Goal: Use online tool/utility

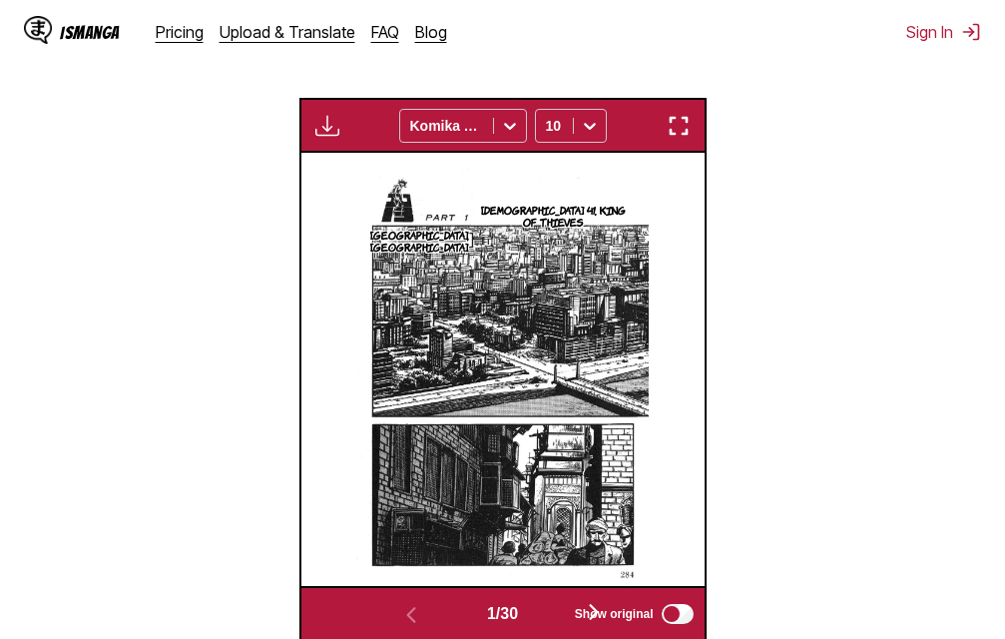
scroll to position [548, 0]
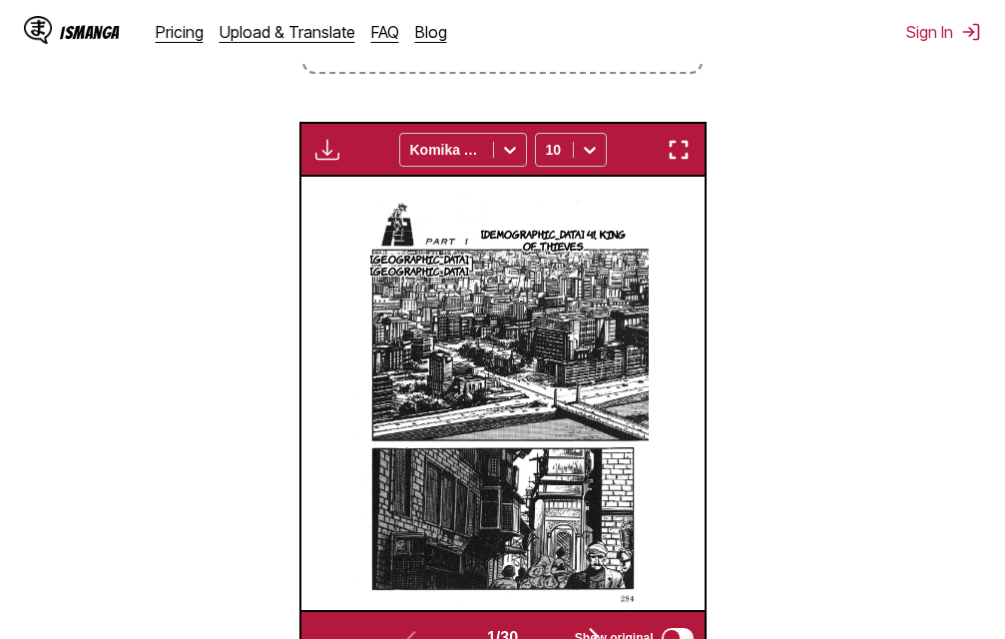
click at [693, 144] on button "button" at bounding box center [679, 150] width 36 height 26
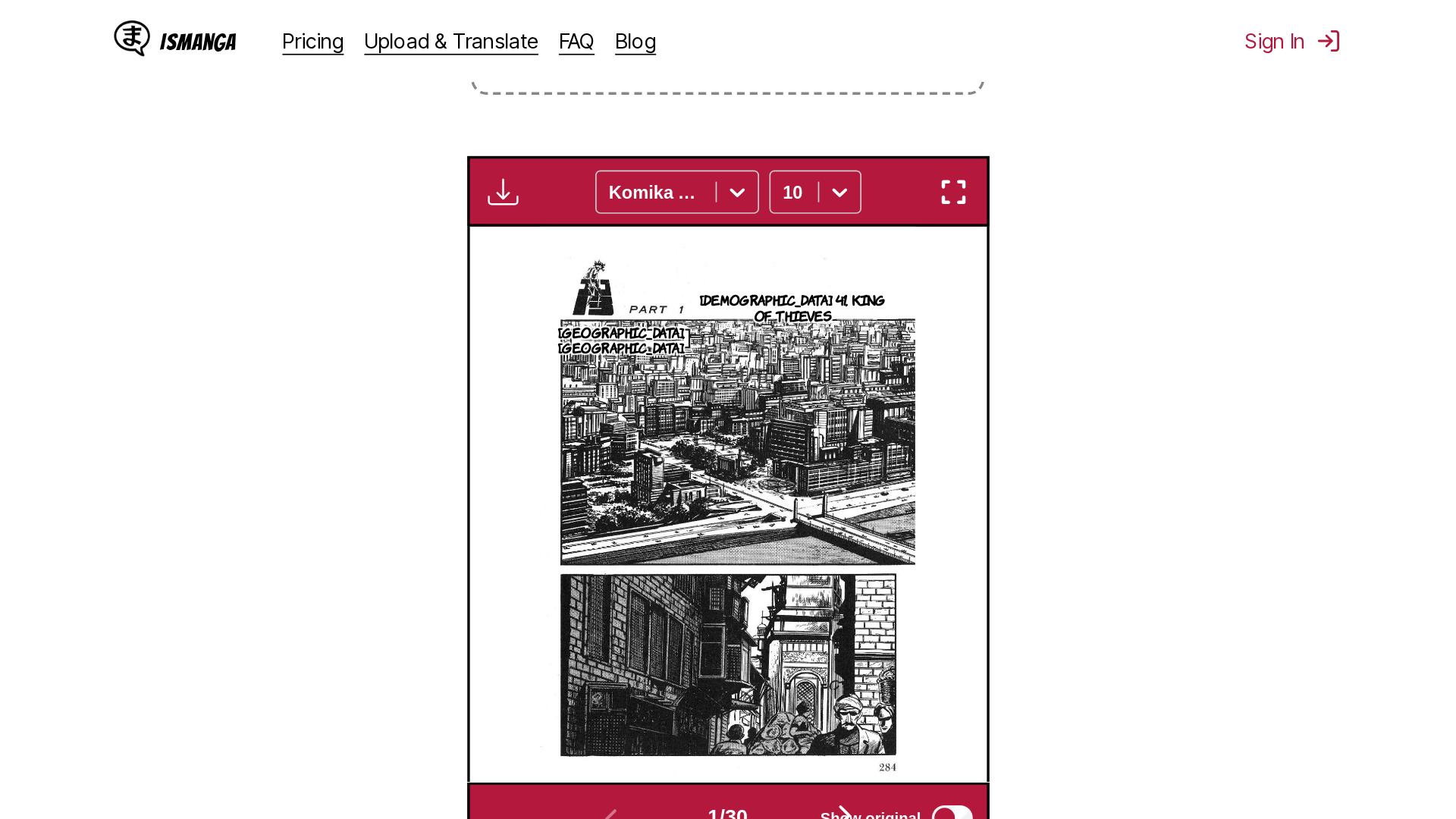
scroll to position [160, 0]
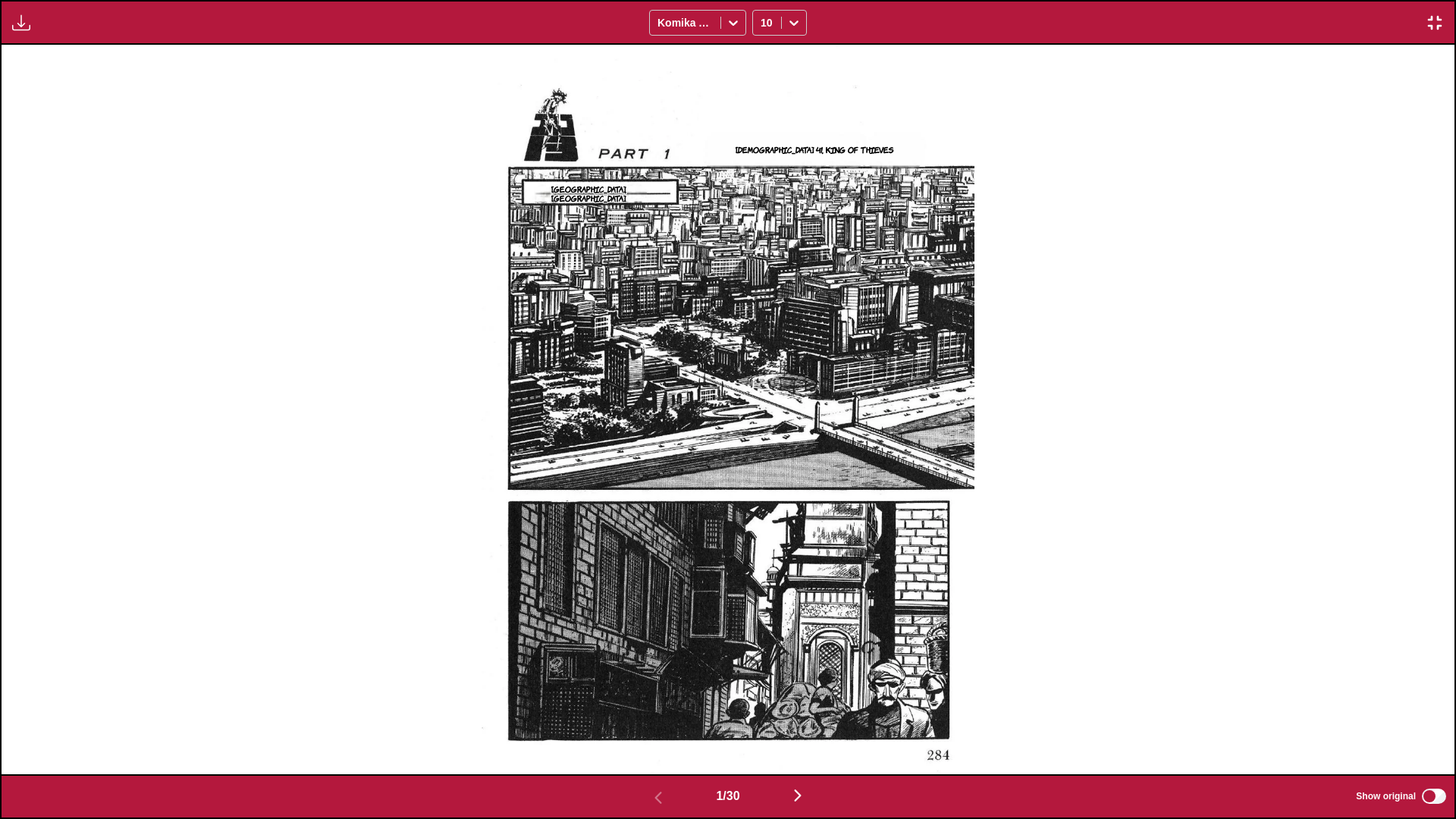
click at [763, 485] on img "button" at bounding box center [797, 795] width 18 height 18
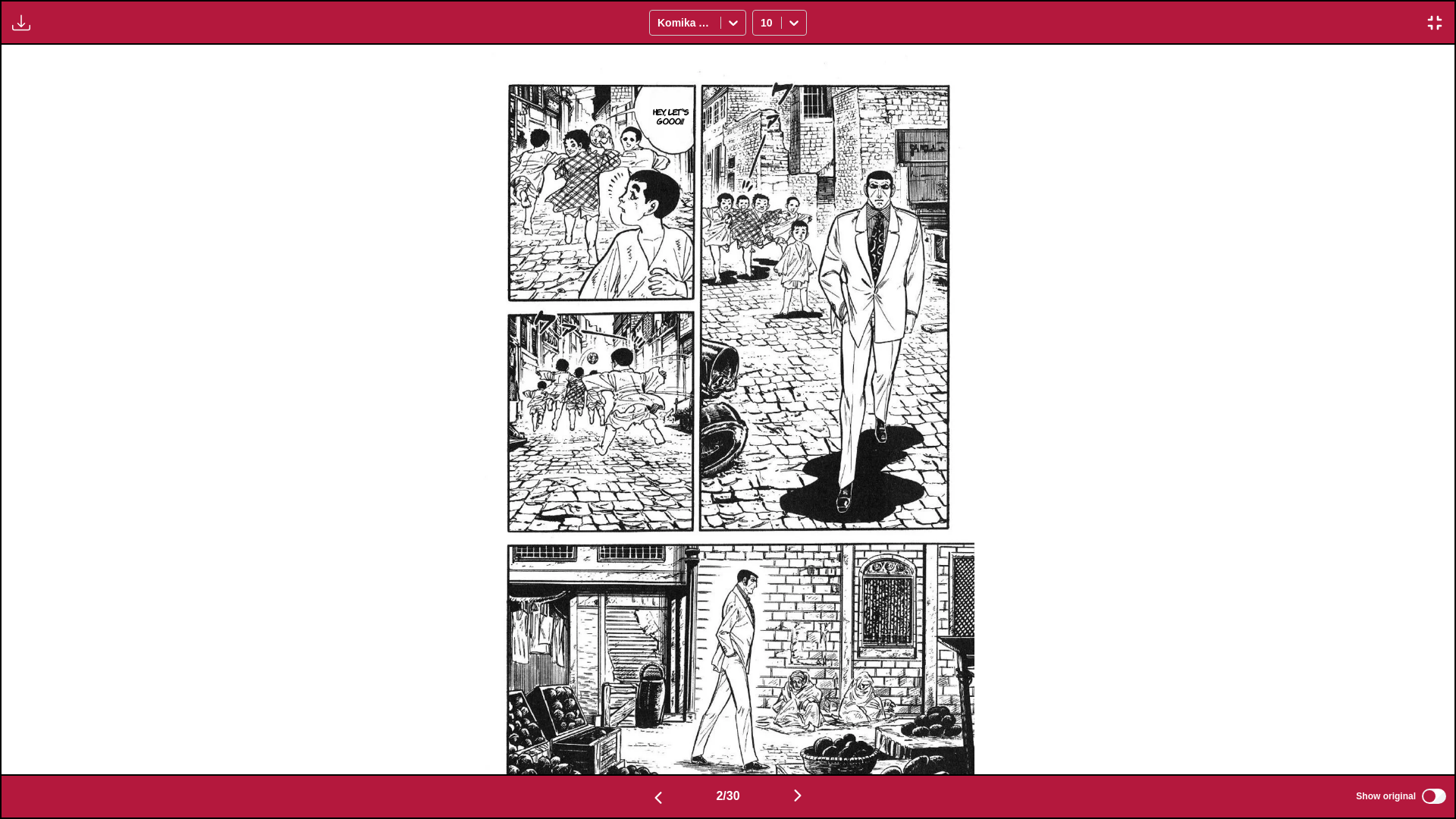
click at [763, 485] on img "button" at bounding box center [797, 795] width 18 height 18
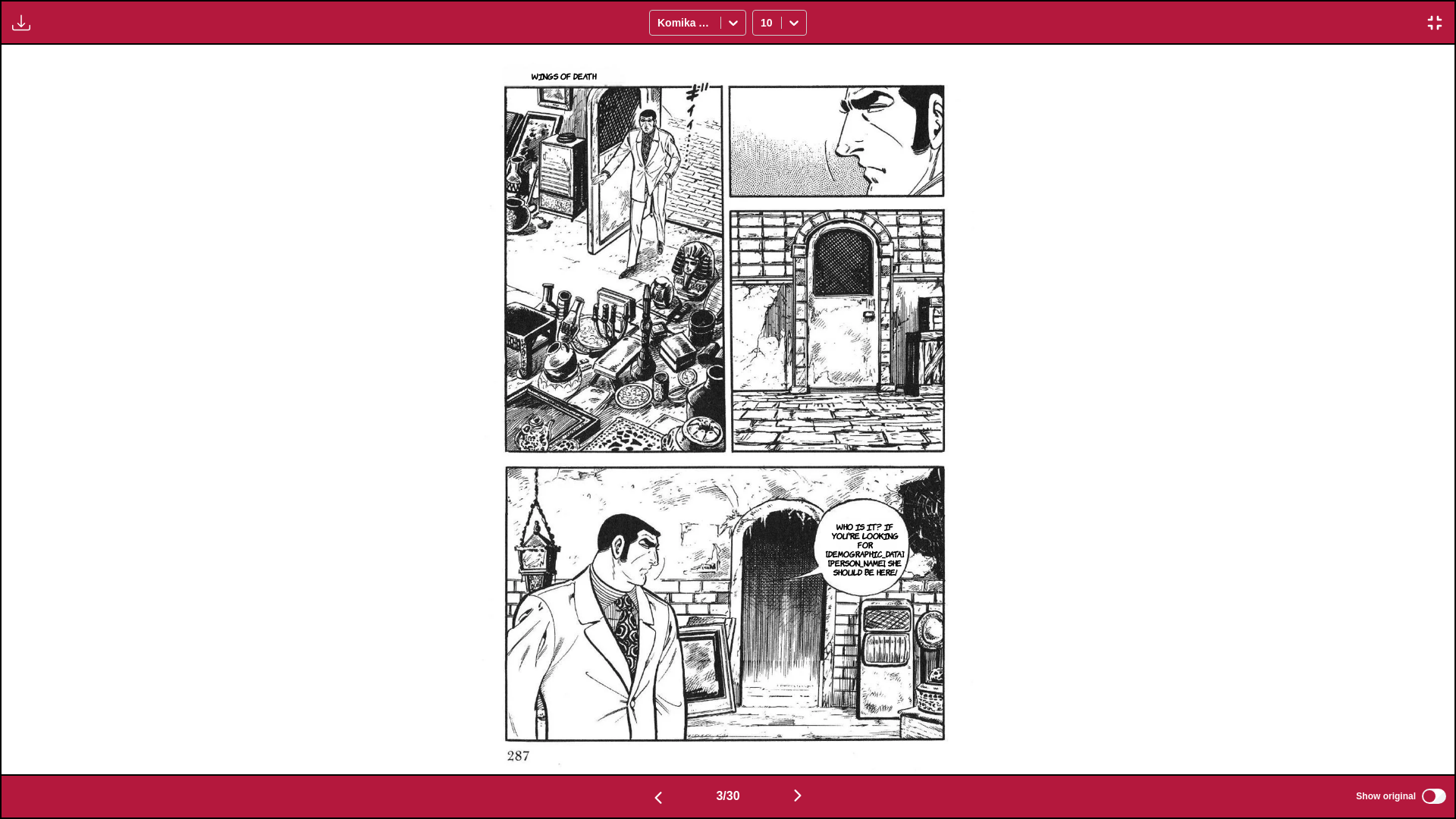
click at [763, 485] on img "button" at bounding box center [797, 795] width 18 height 18
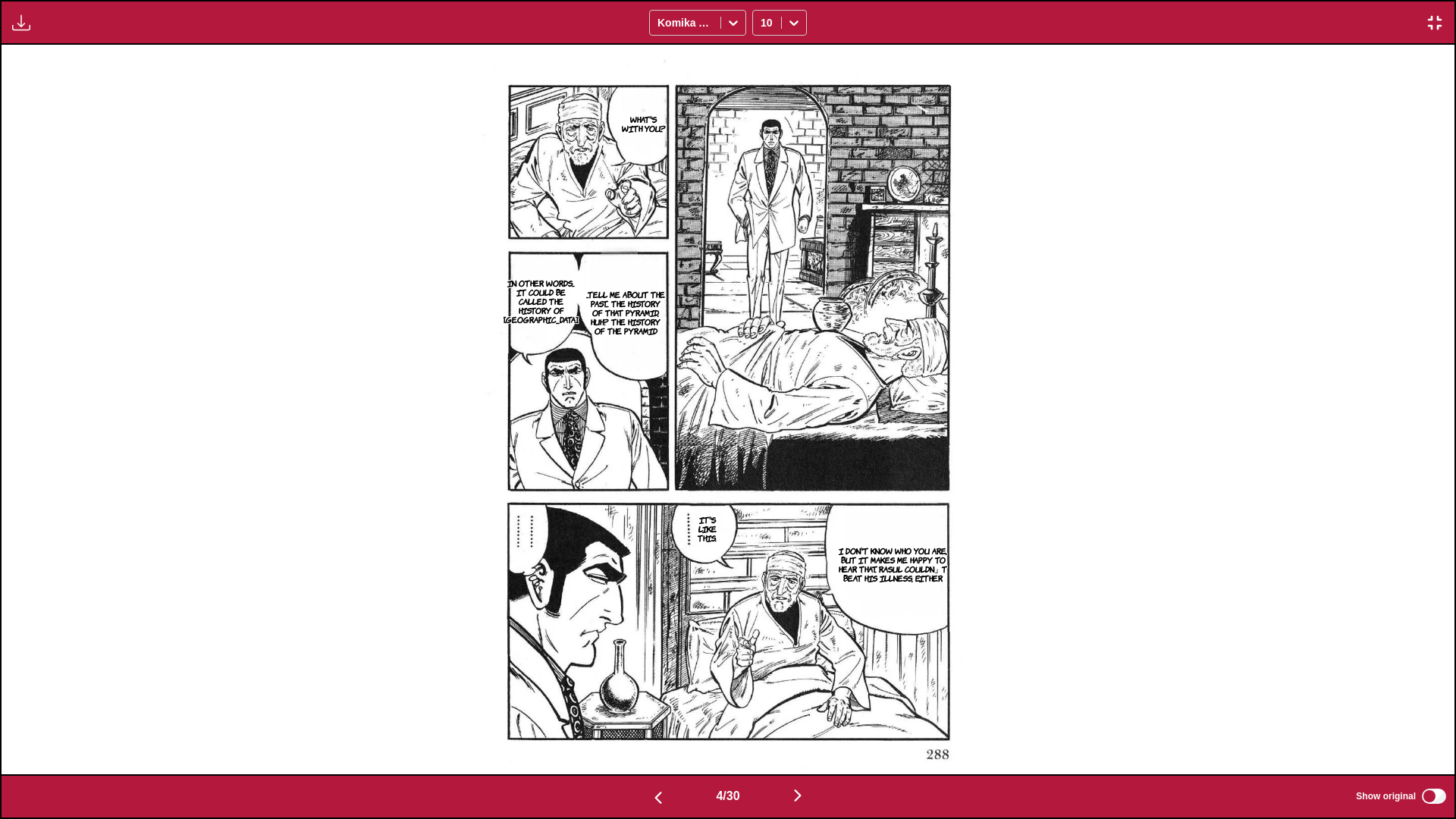
click at [763, 485] on img "button" at bounding box center [797, 795] width 18 height 18
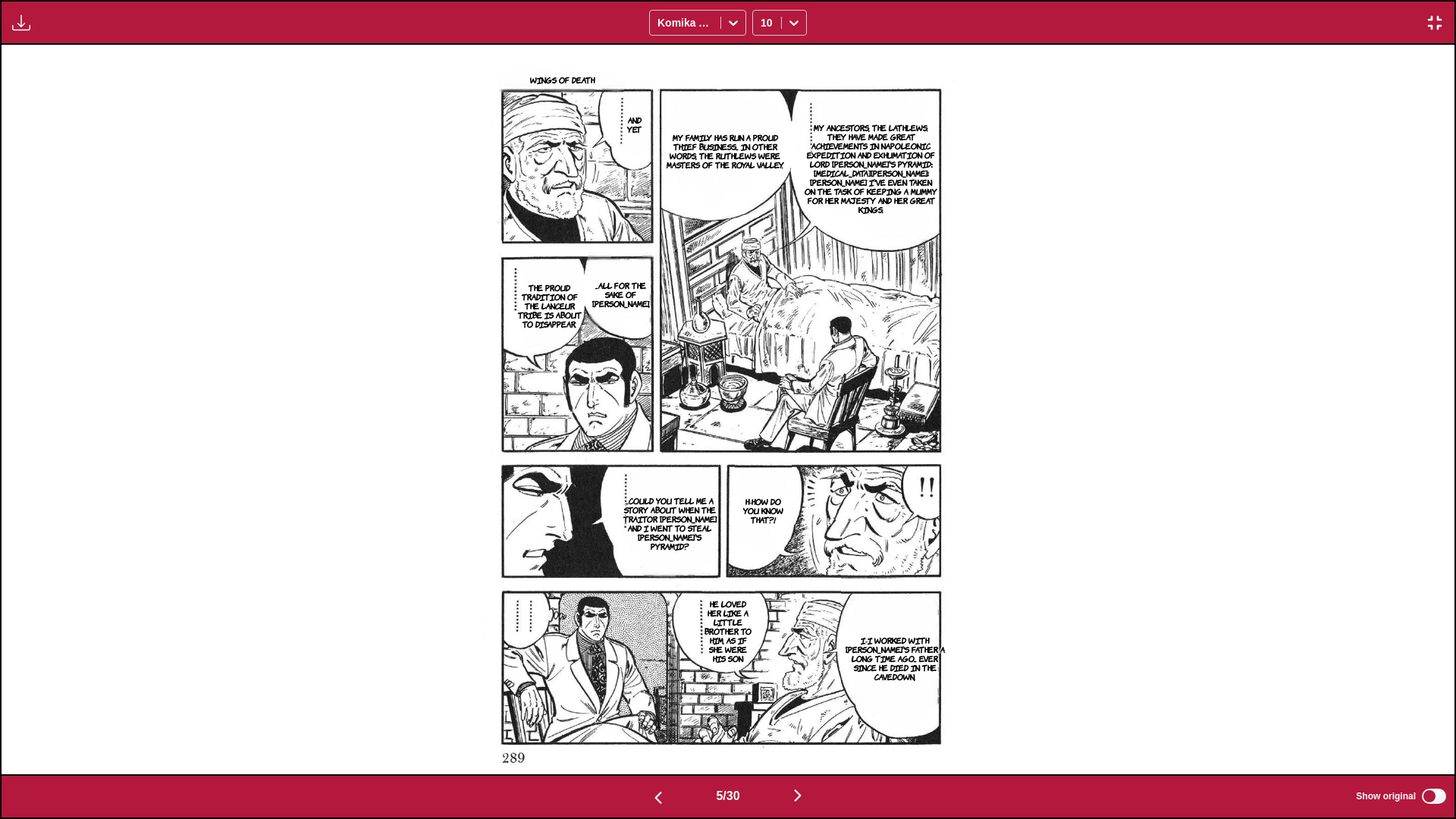
click at [763, 485] on img "button" at bounding box center [797, 795] width 18 height 18
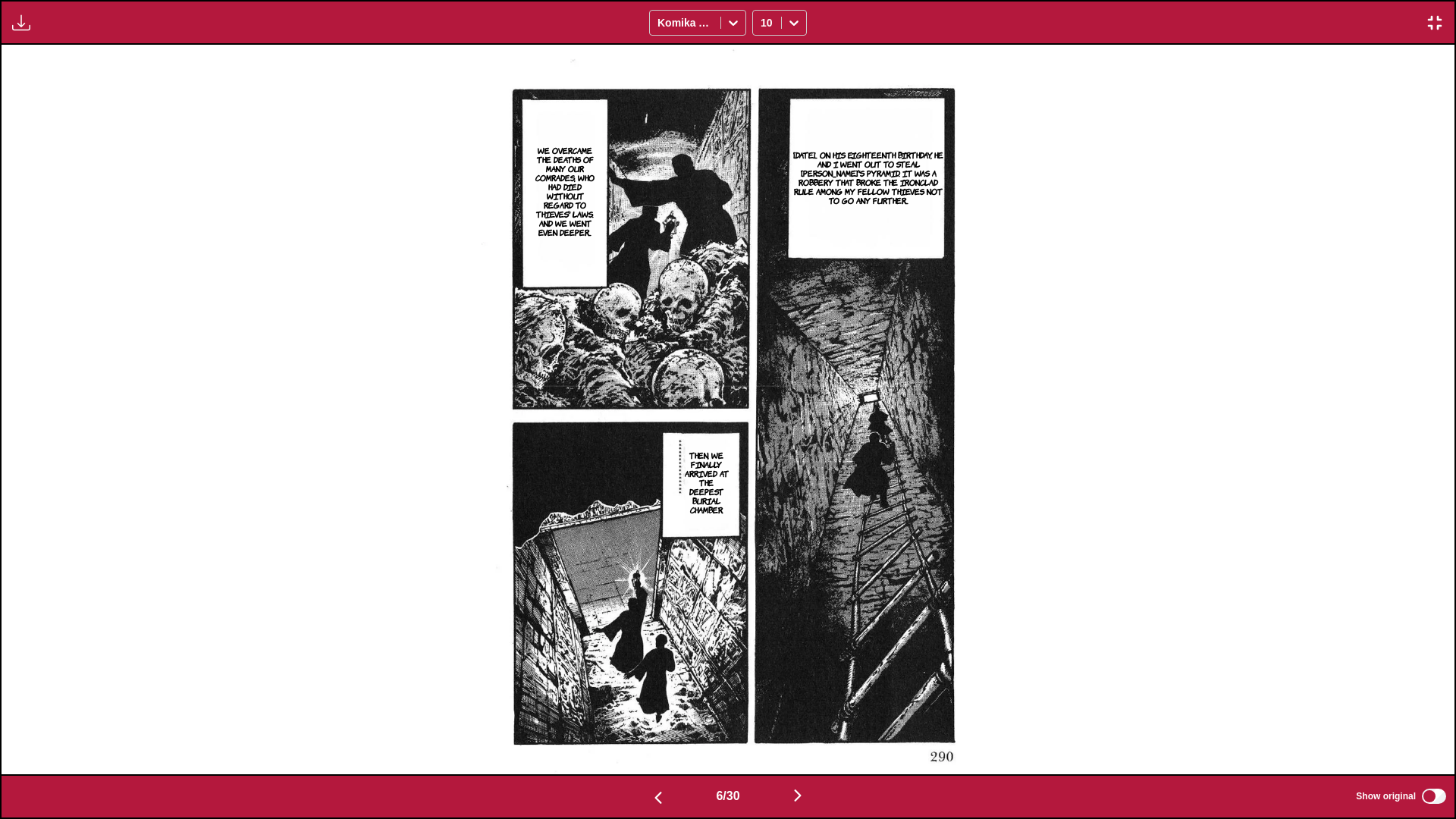
click at [649, 485] on img "button" at bounding box center [659, 798] width 18 height 18
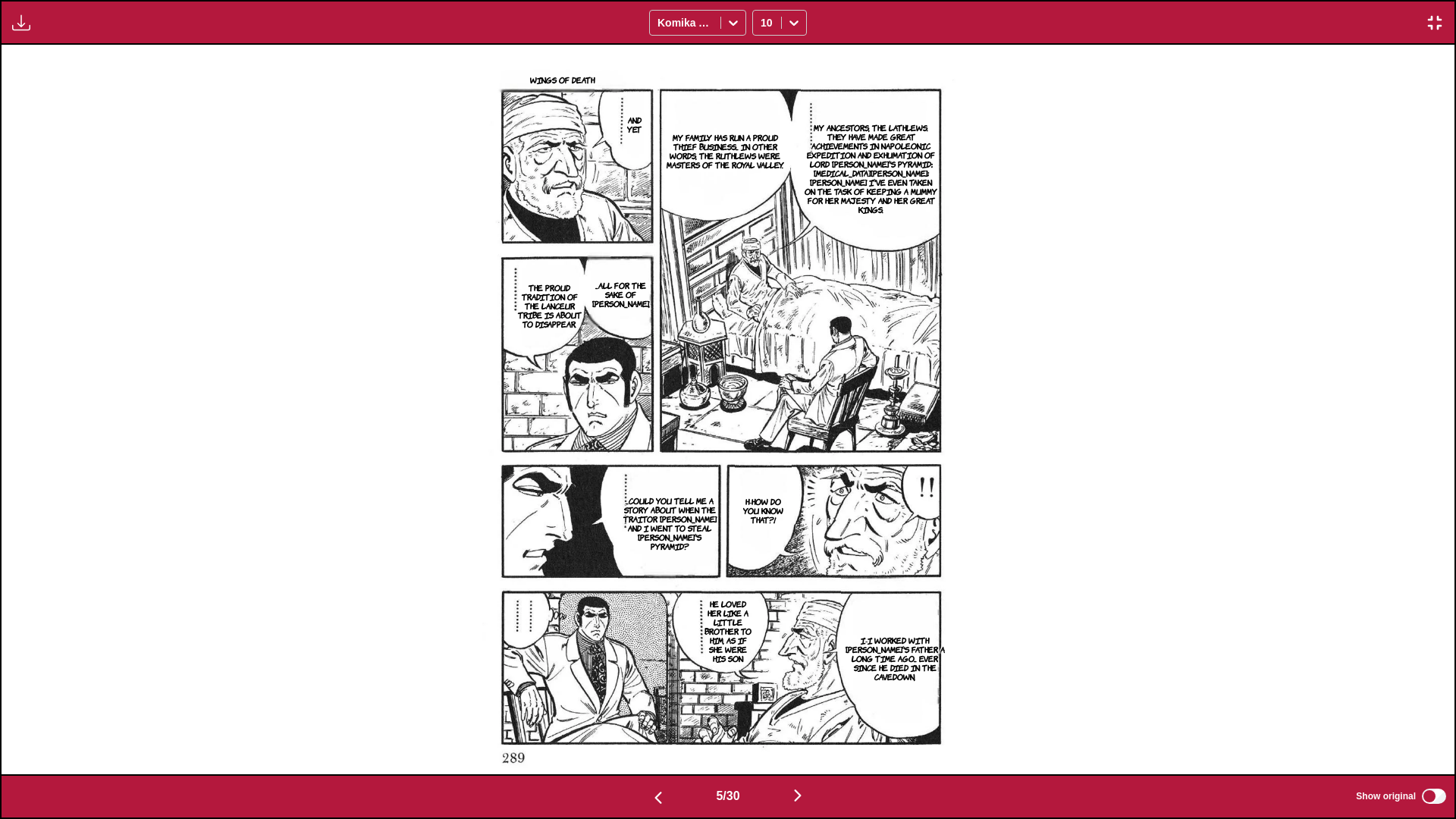
click at [649, 485] on img "button" at bounding box center [659, 798] width 18 height 18
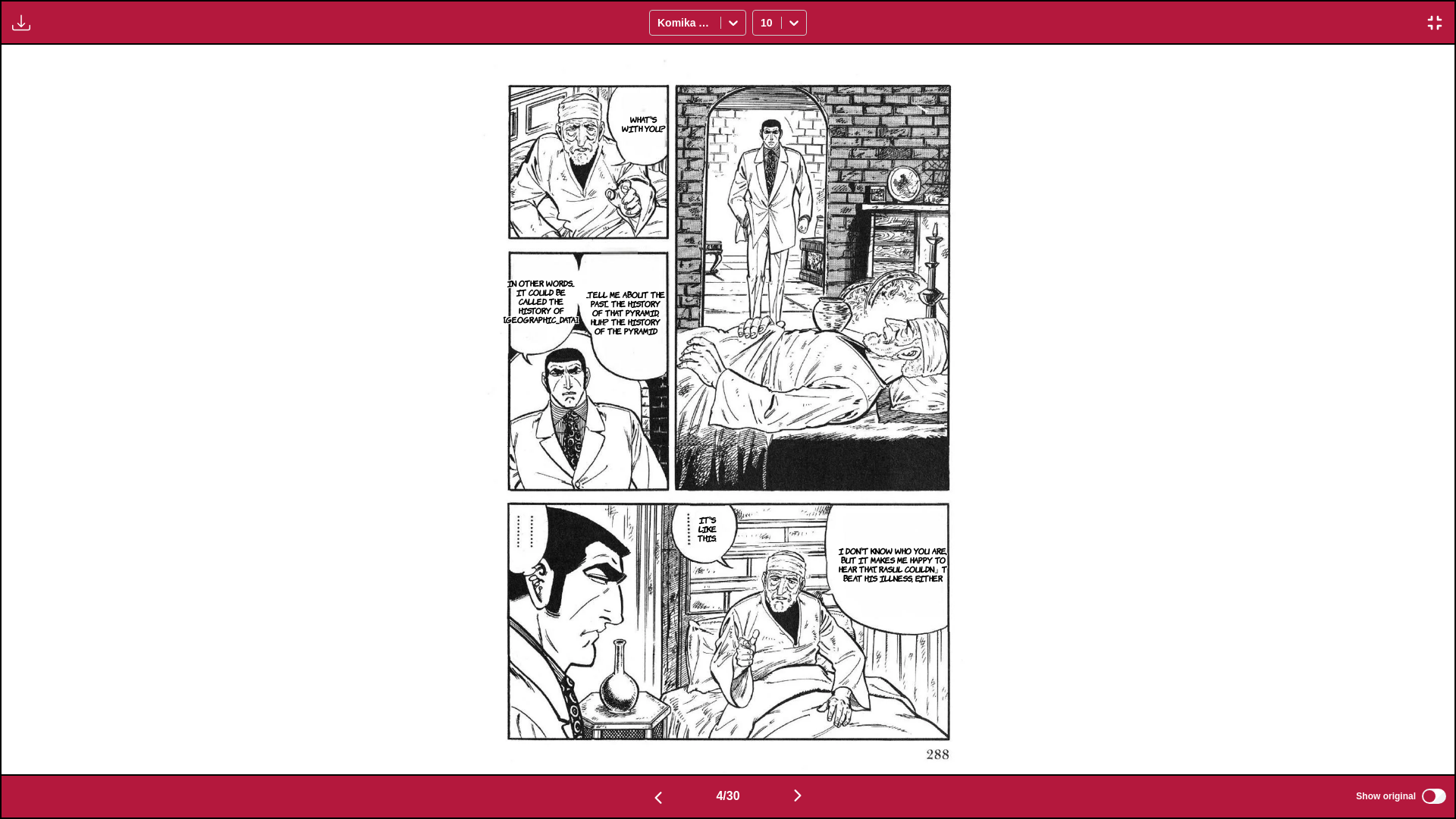
click at [649, 485] on img "button" at bounding box center [659, 798] width 18 height 18
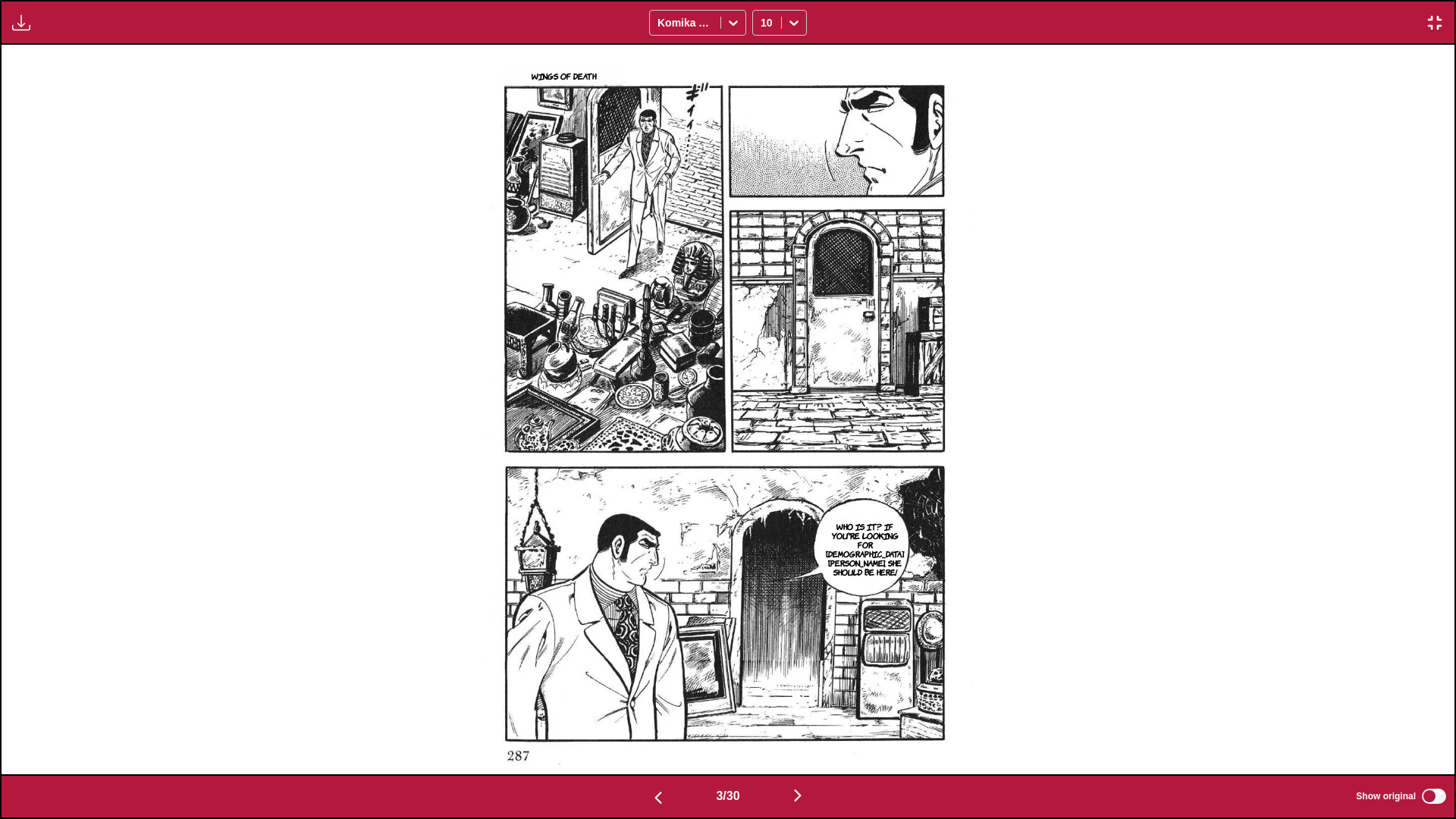
click at [649, 485] on img "button" at bounding box center [659, 798] width 18 height 18
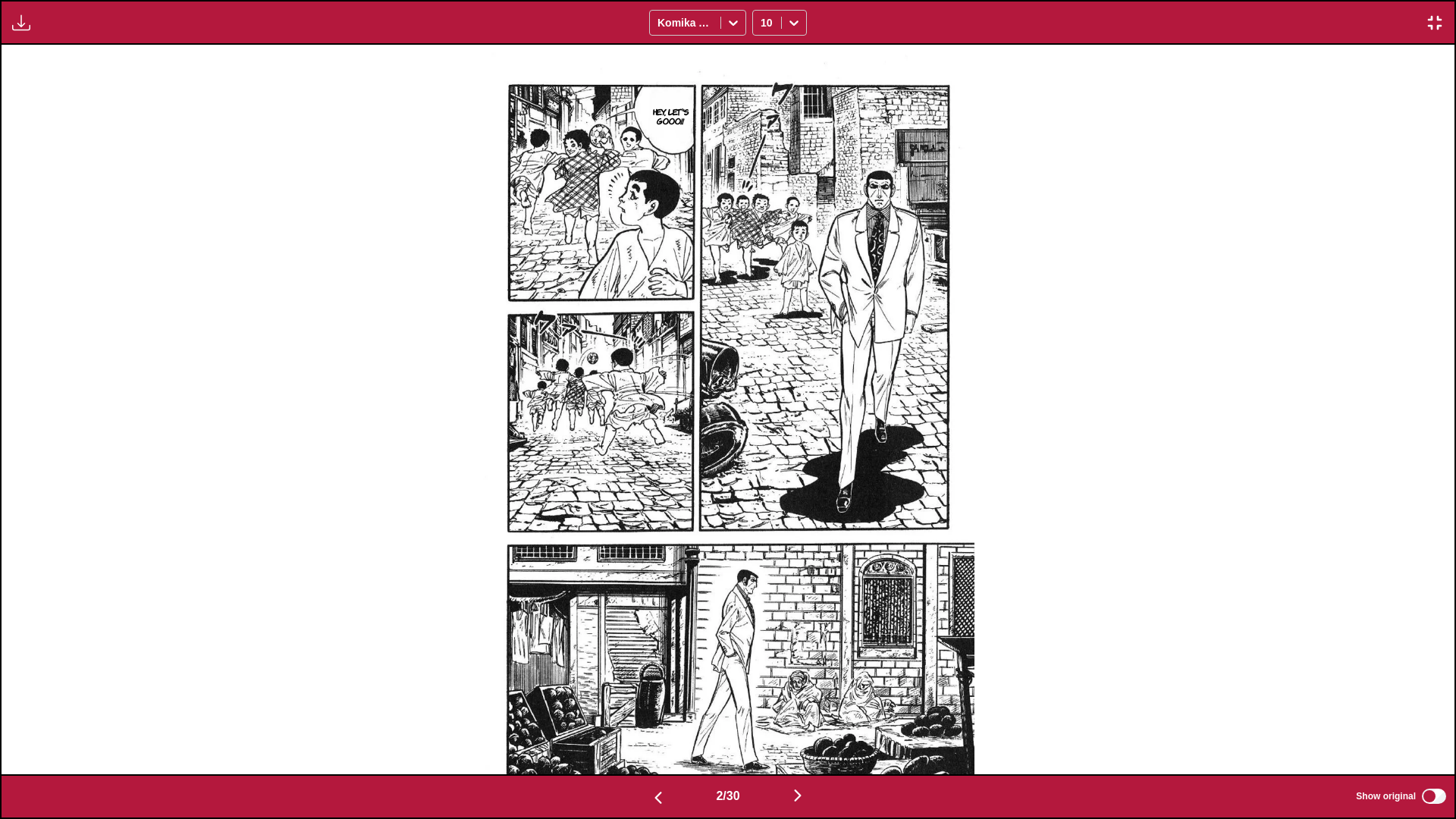
click at [649, 485] on img "button" at bounding box center [659, 798] width 18 height 18
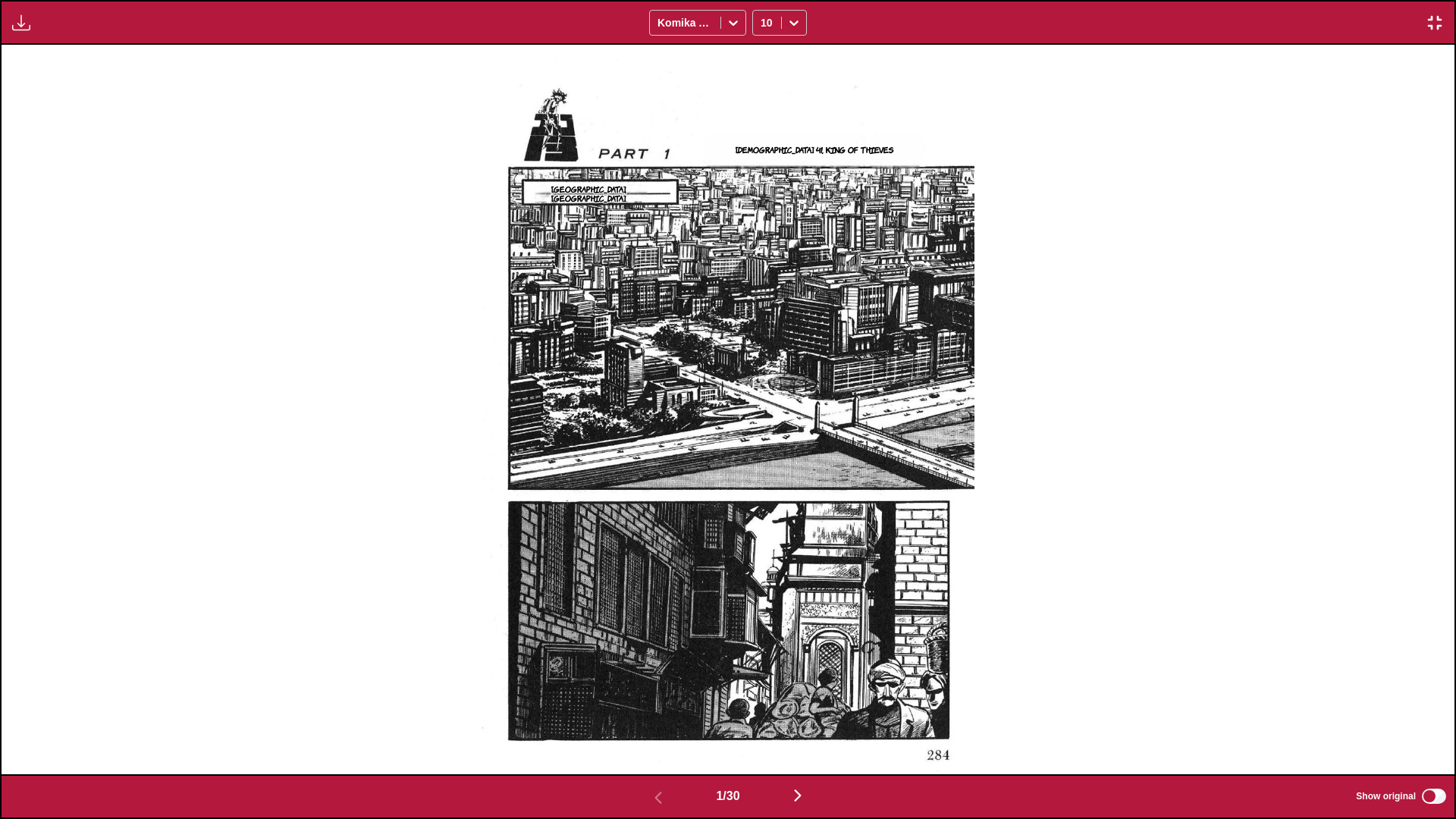
click at [763, 24] on img "button" at bounding box center [1435, 23] width 18 height 18
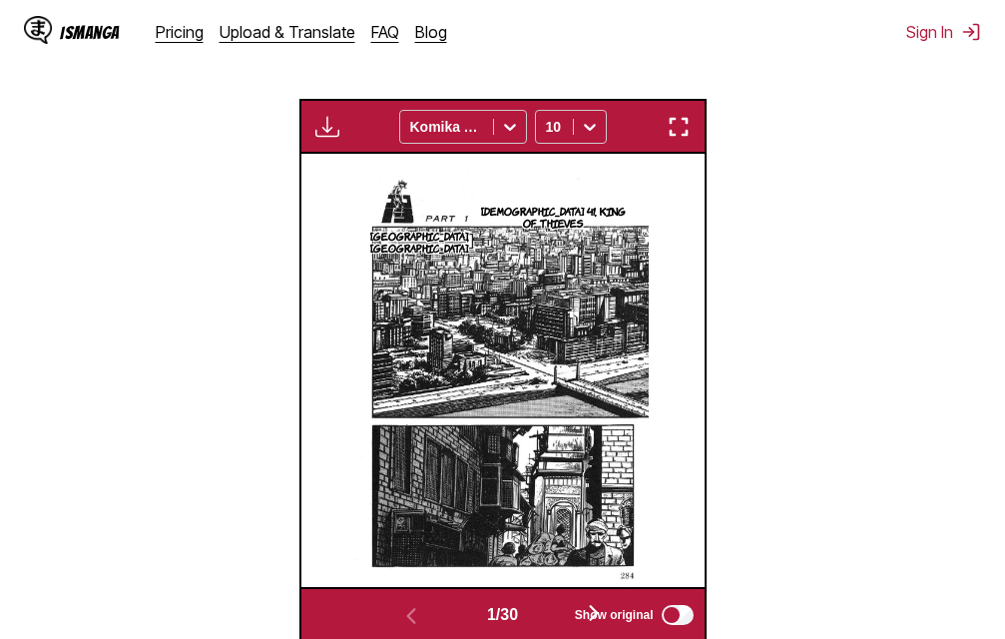
scroll to position [622, 0]
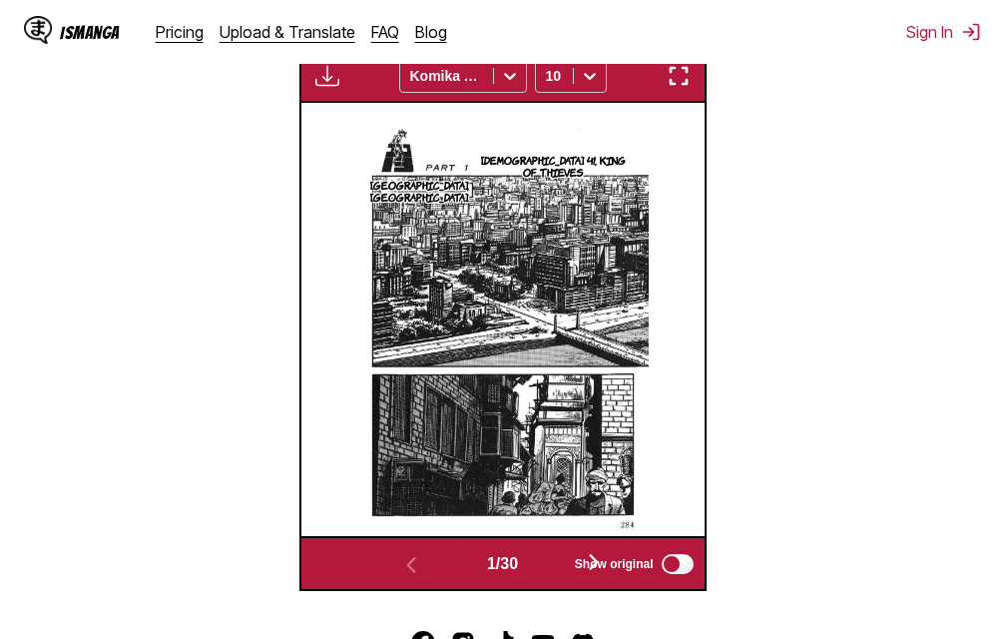
drag, startPoint x: 683, startPoint y: 73, endPoint x: 1496, endPoint y: 257, distance: 833.2
click at [683, 74] on img "button" at bounding box center [679, 76] width 24 height 24
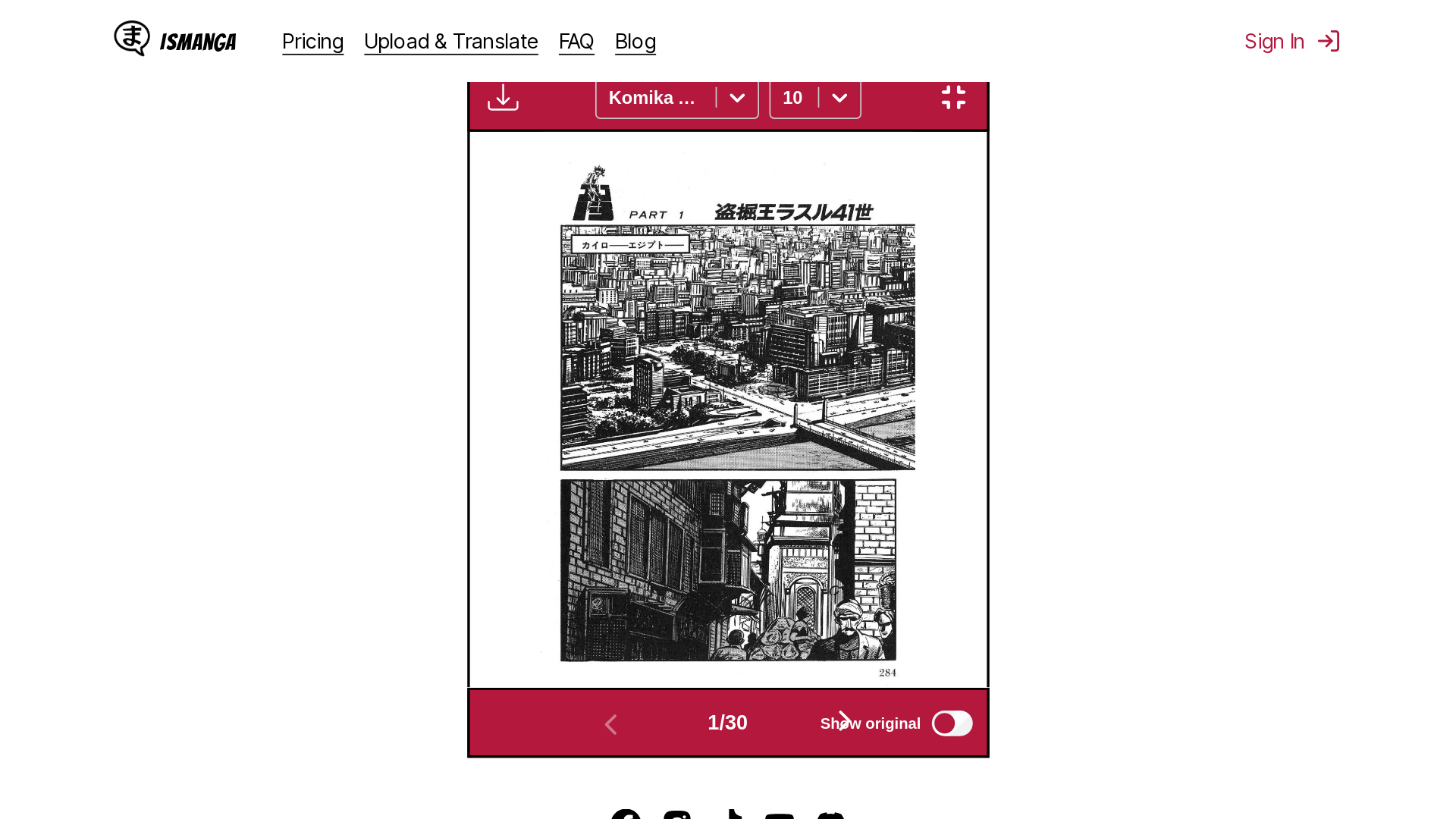
scroll to position [160, 0]
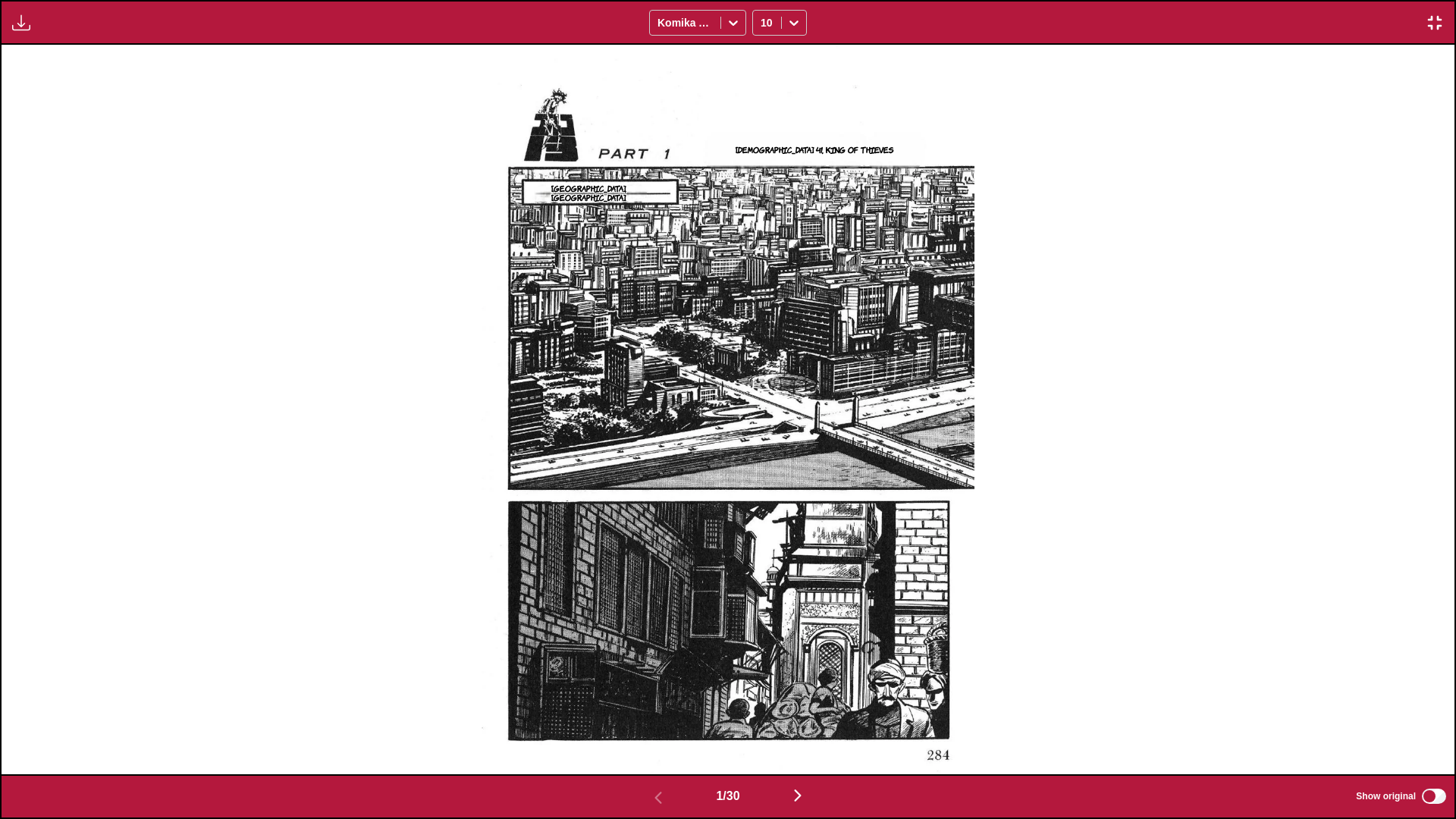
click at [763, 485] on img "button" at bounding box center [797, 795] width 18 height 18
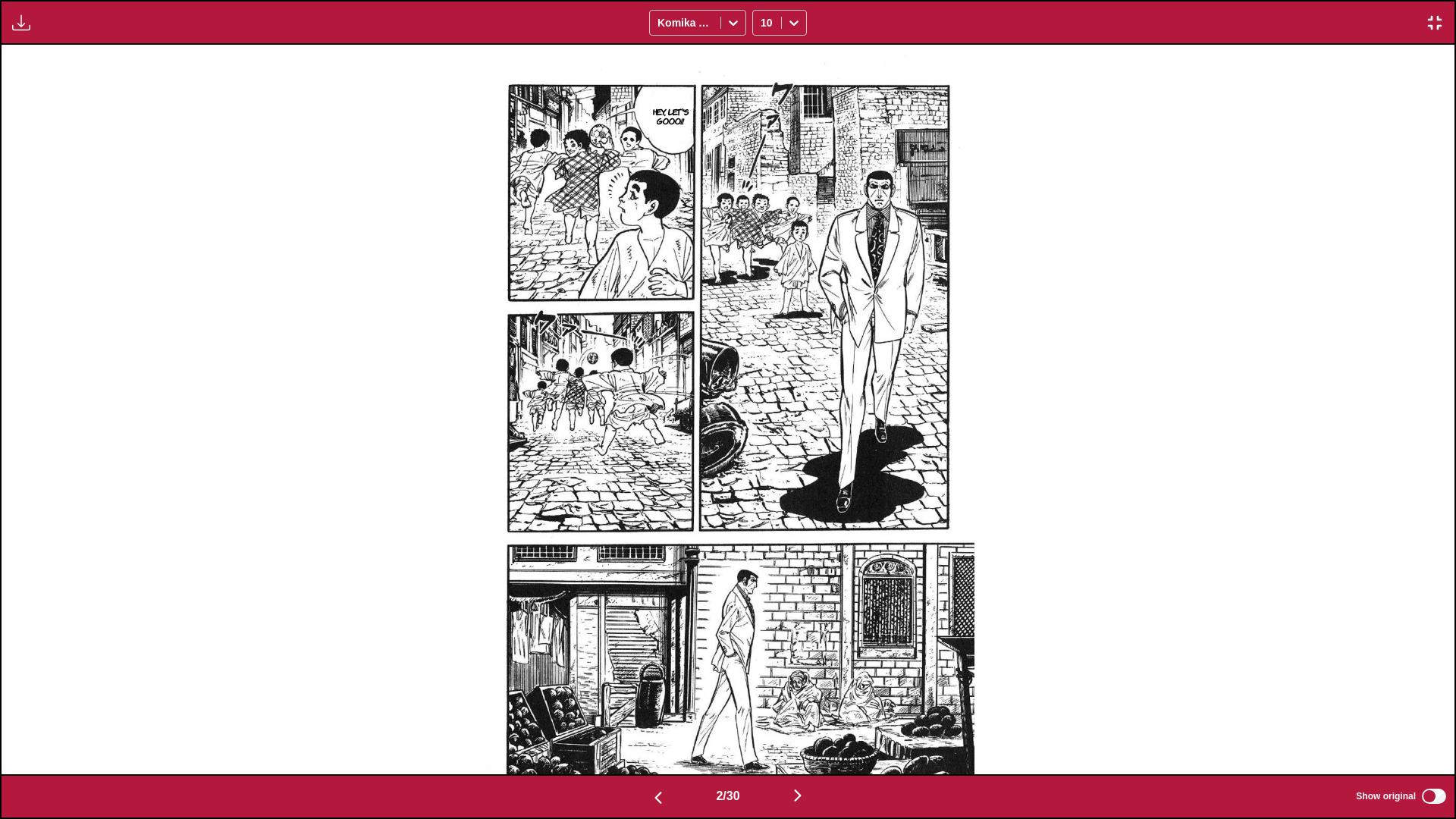
click at [763, 485] on img "button" at bounding box center [797, 795] width 18 height 18
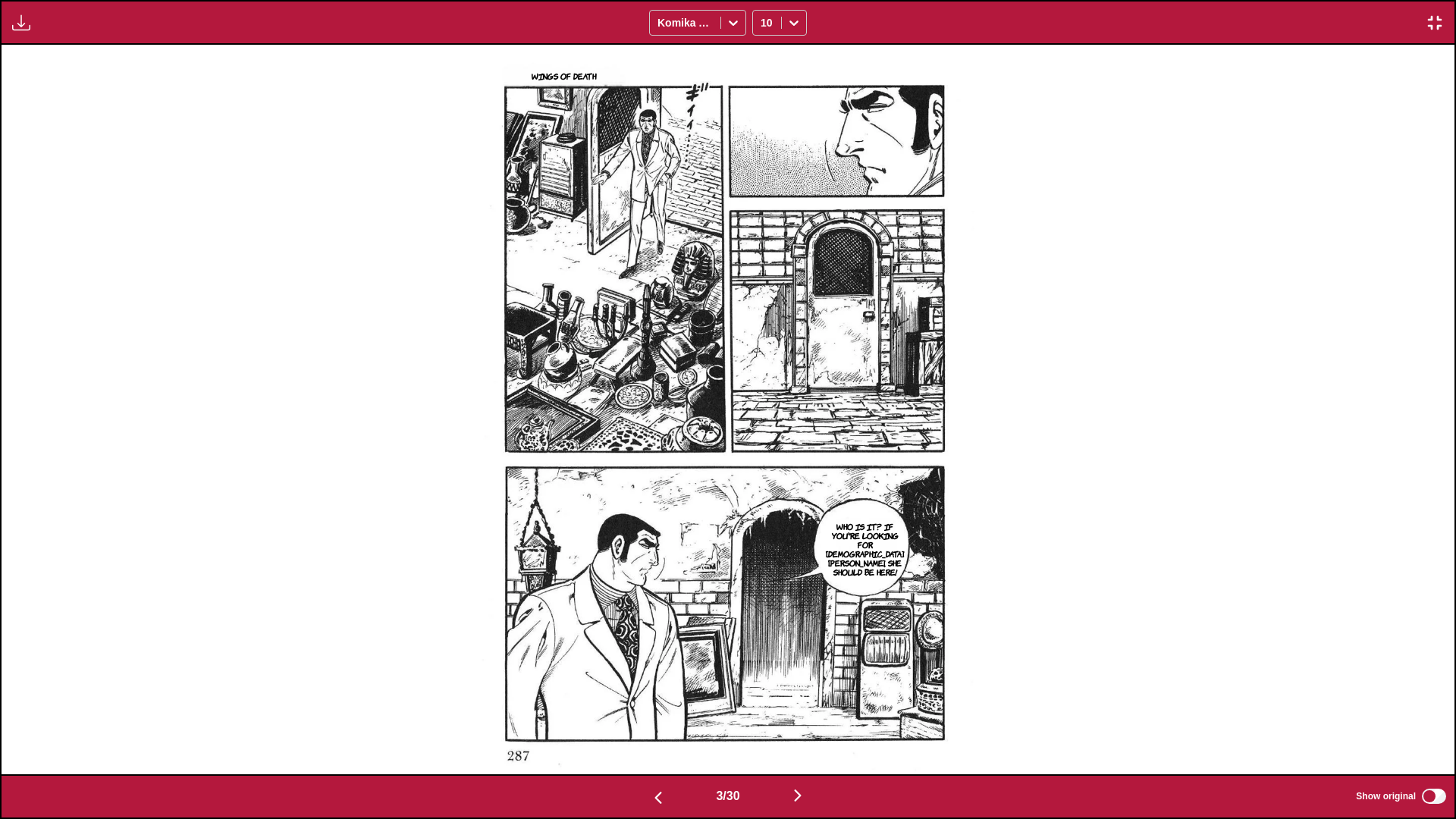
click at [763, 485] on img "button" at bounding box center [797, 795] width 18 height 18
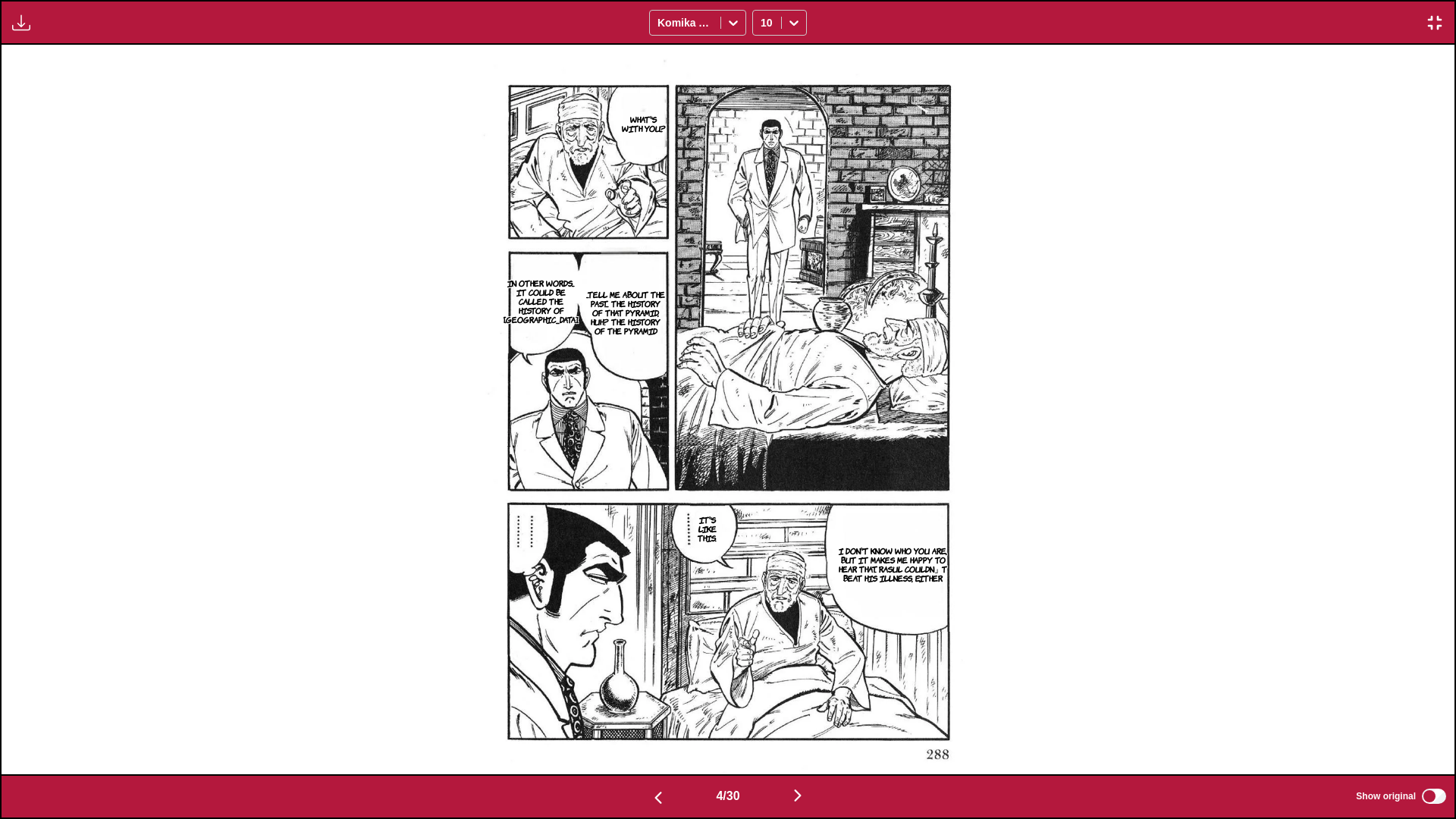
click at [763, 485] on img "button" at bounding box center [797, 795] width 18 height 18
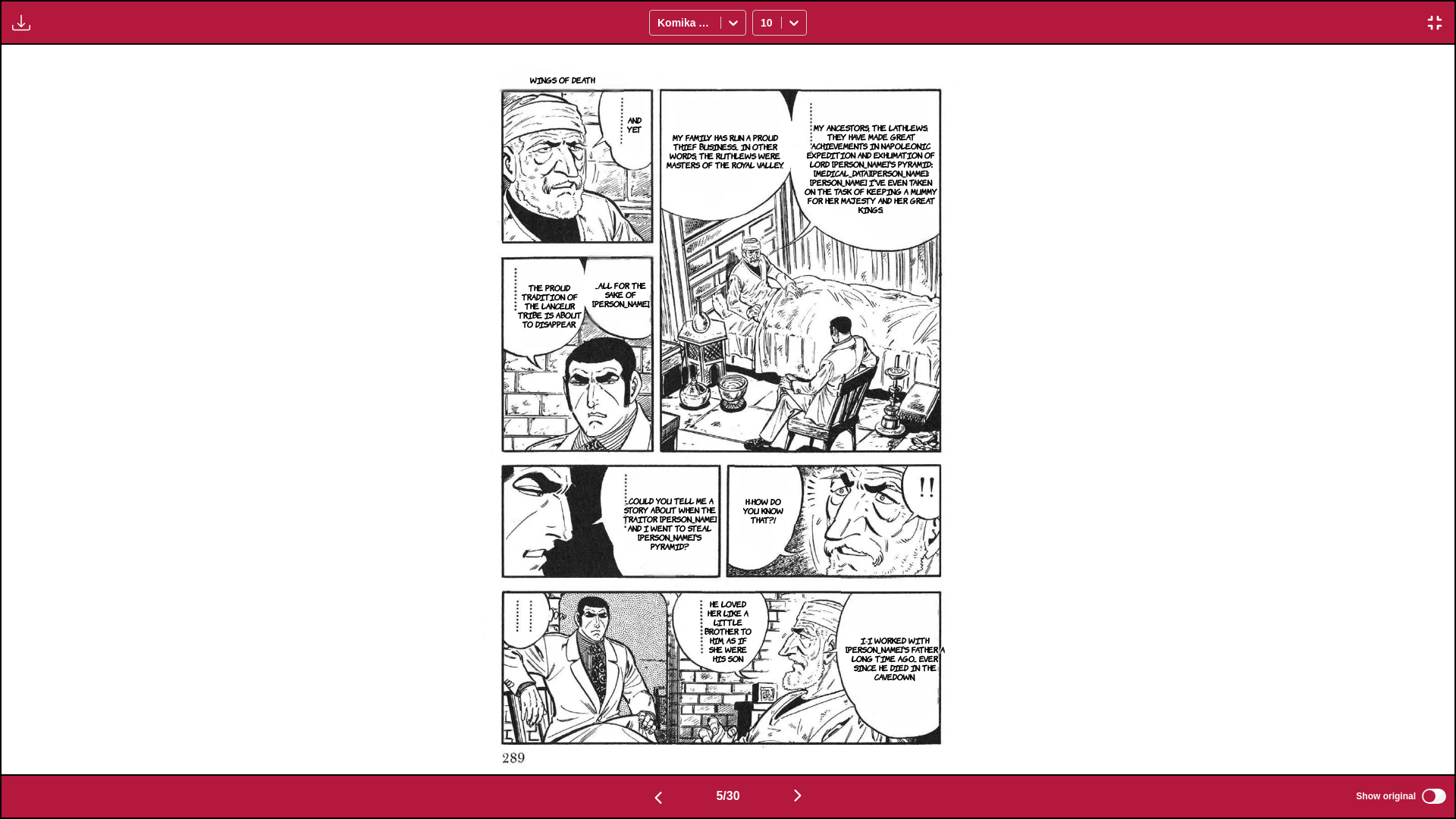
click at [763, 485] on img "button" at bounding box center [797, 795] width 18 height 18
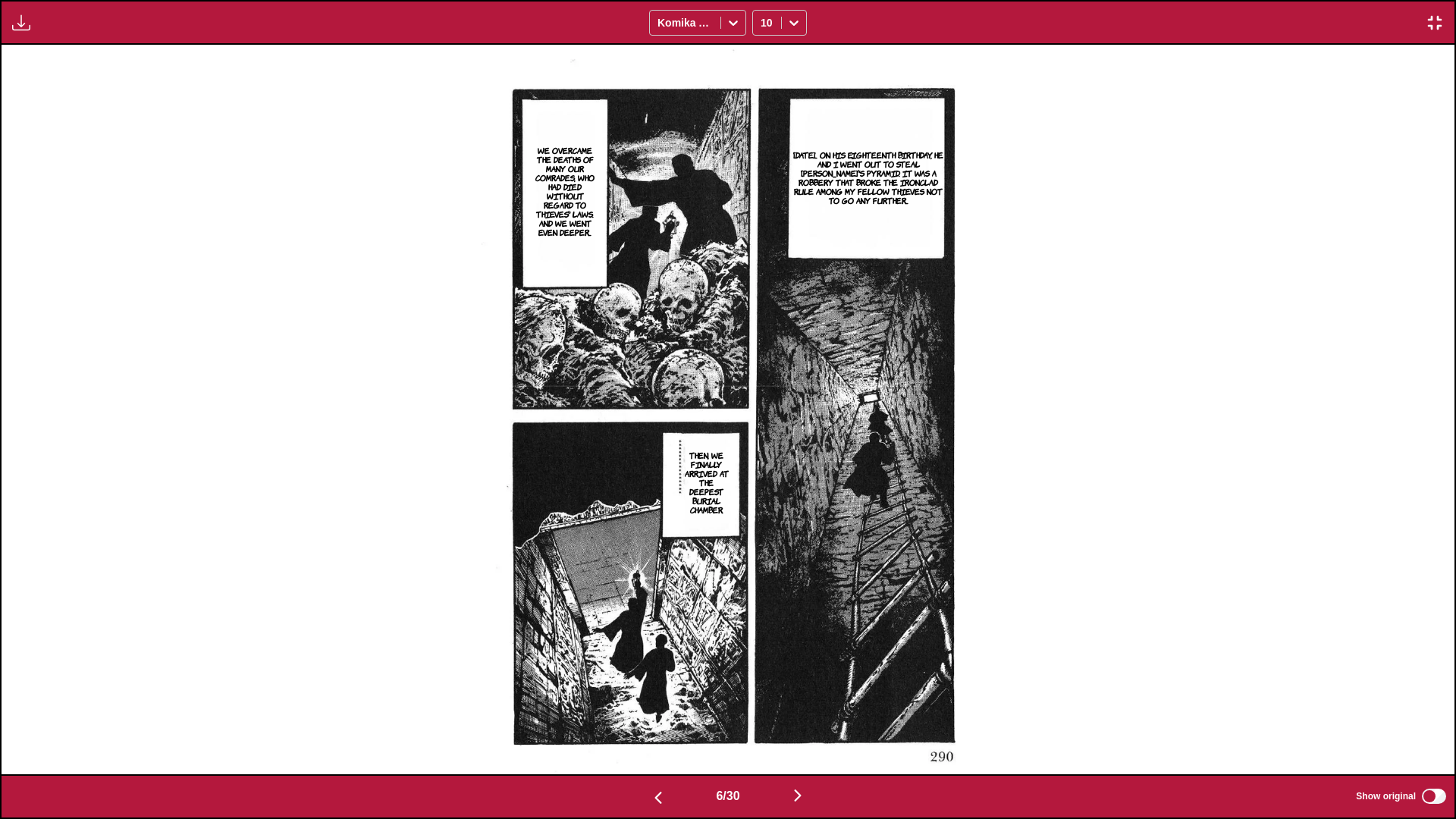
click at [763, 485] on img "button" at bounding box center [797, 795] width 18 height 18
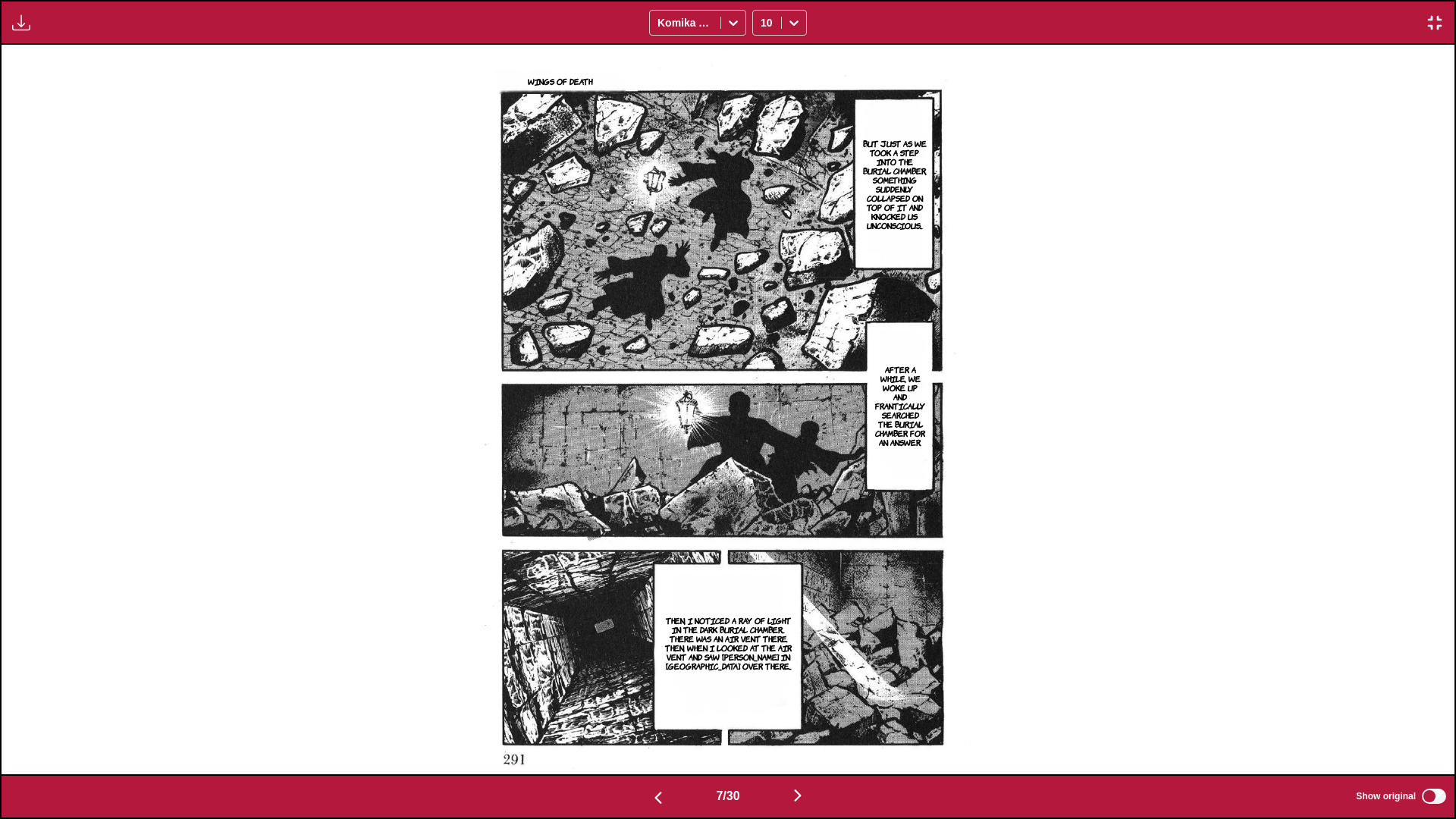
click at [763, 485] on img "button" at bounding box center [797, 795] width 18 height 18
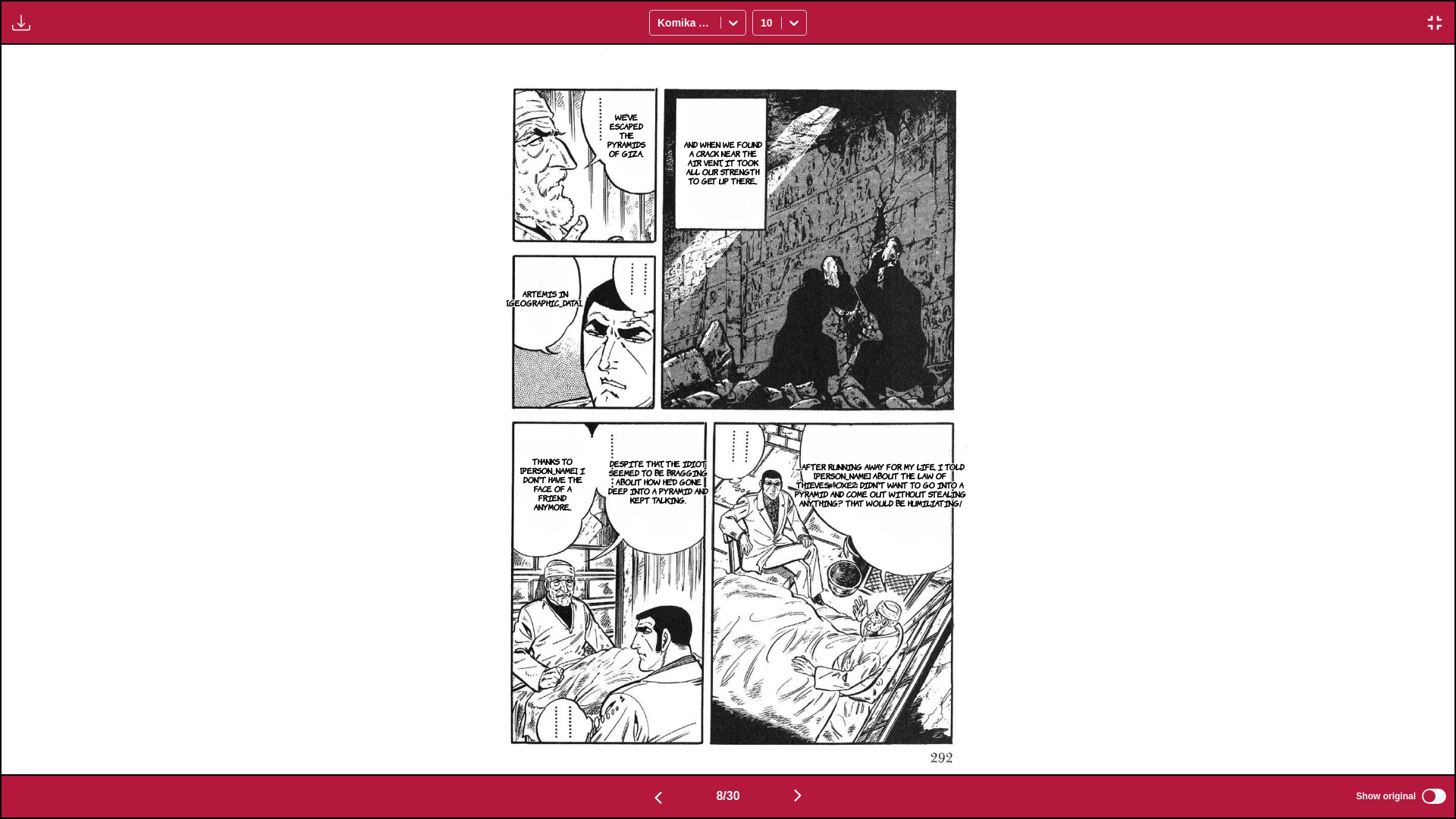
click at [763, 485] on img "button" at bounding box center [797, 795] width 18 height 18
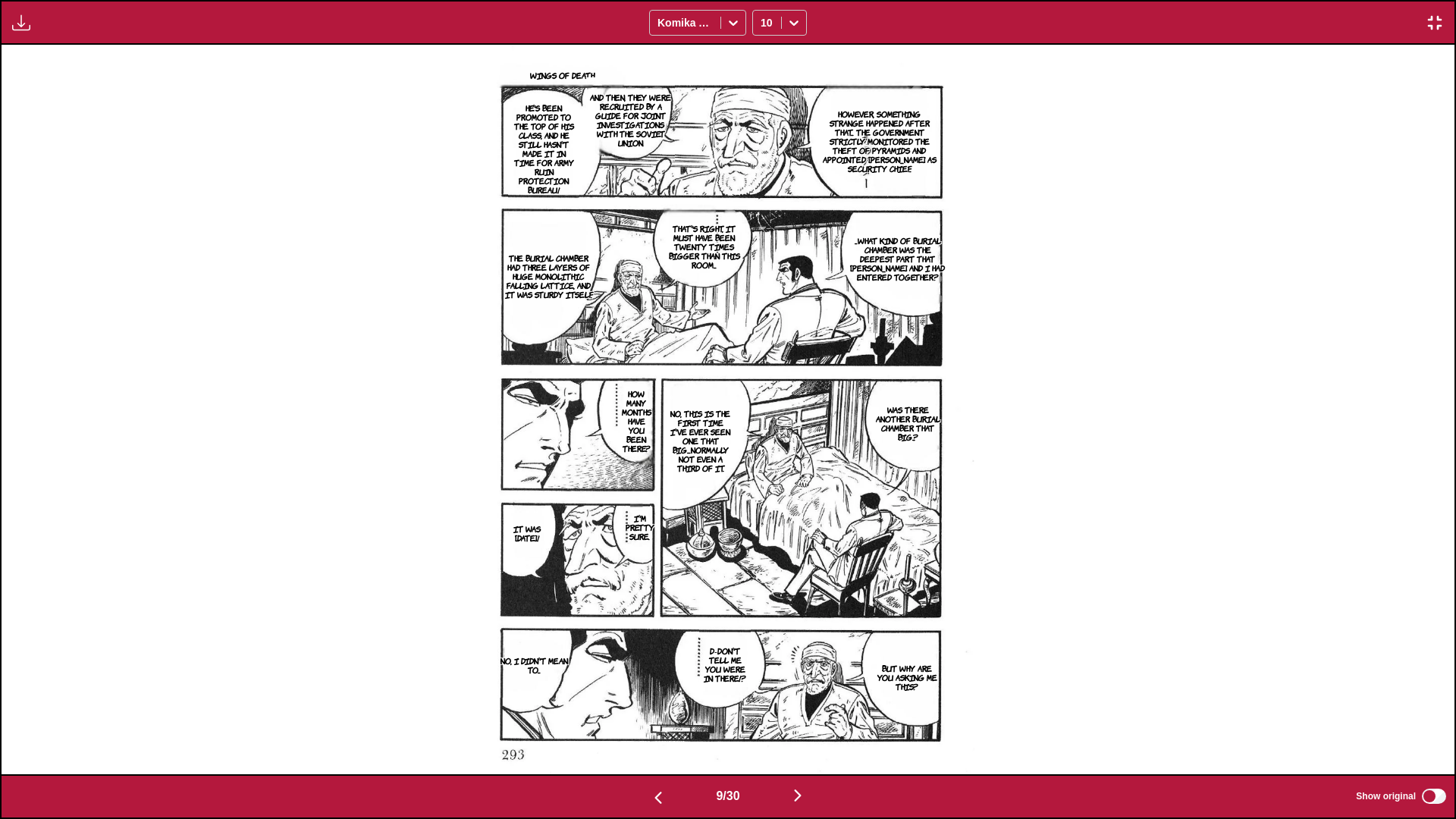
click at [763, 485] on img "button" at bounding box center [797, 795] width 18 height 18
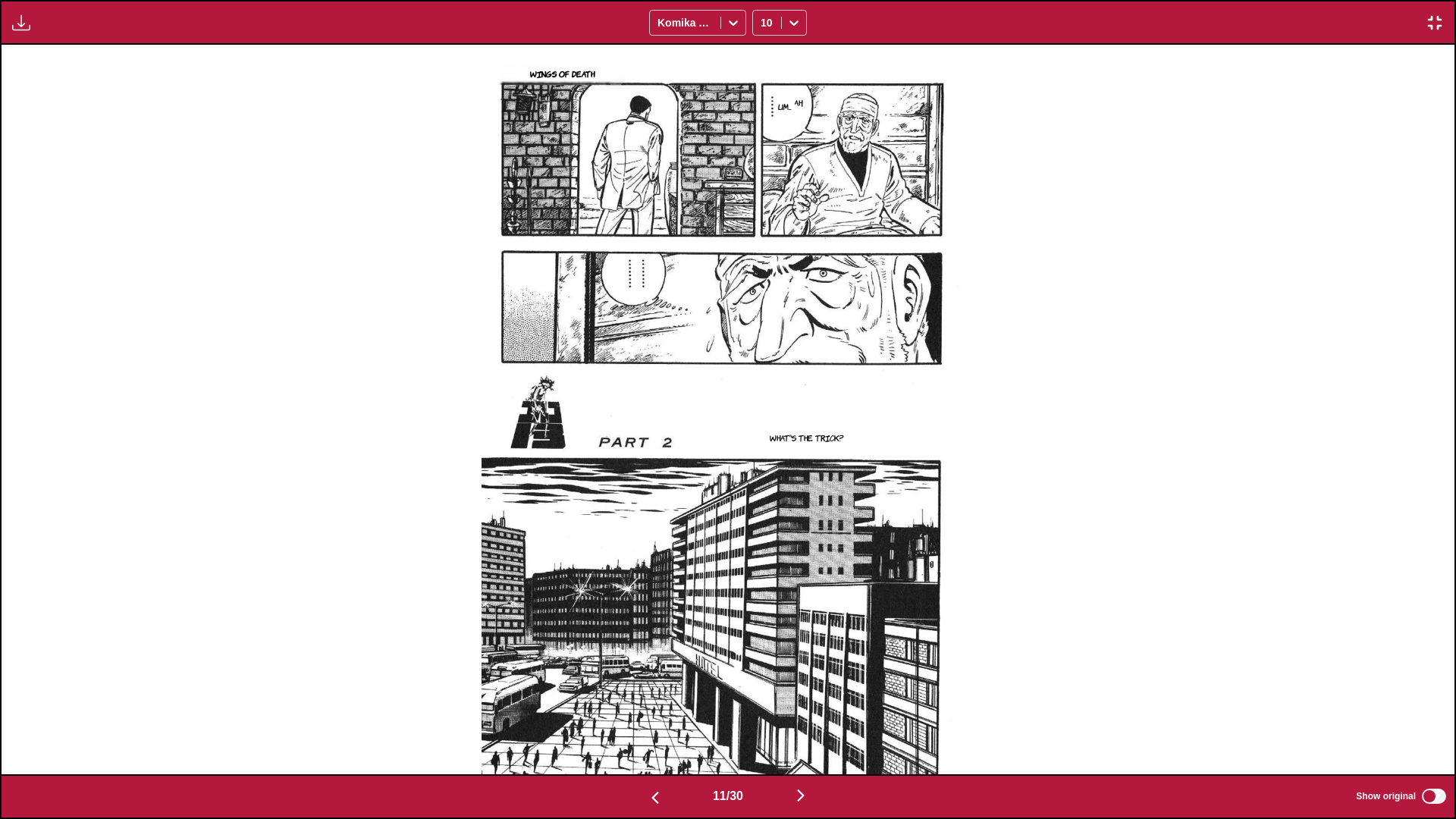
click at [763, 485] on img "button" at bounding box center [801, 795] width 18 height 18
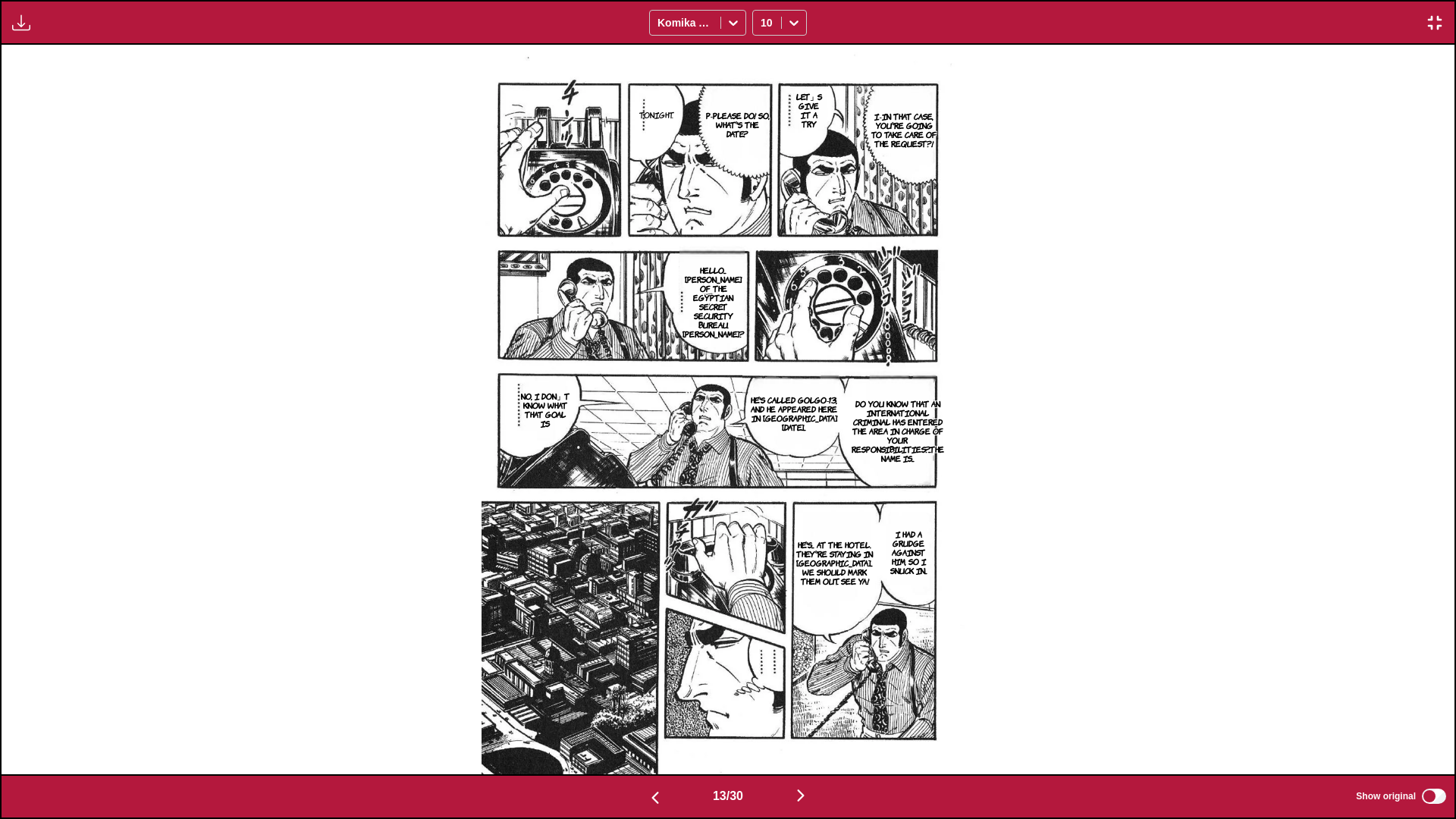
click at [763, 485] on img "button" at bounding box center [801, 795] width 18 height 18
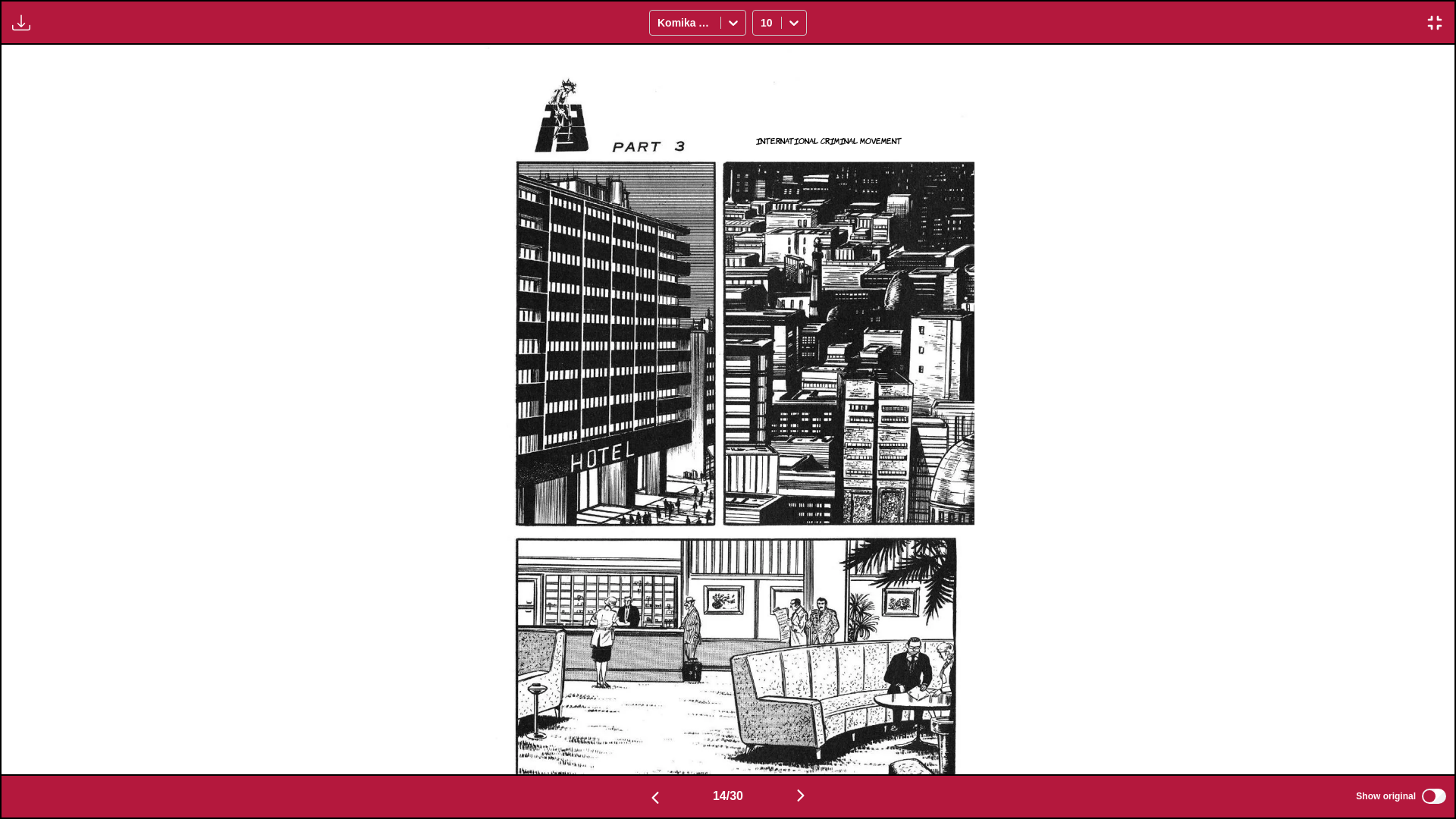
click at [763, 485] on img "button" at bounding box center [801, 795] width 18 height 18
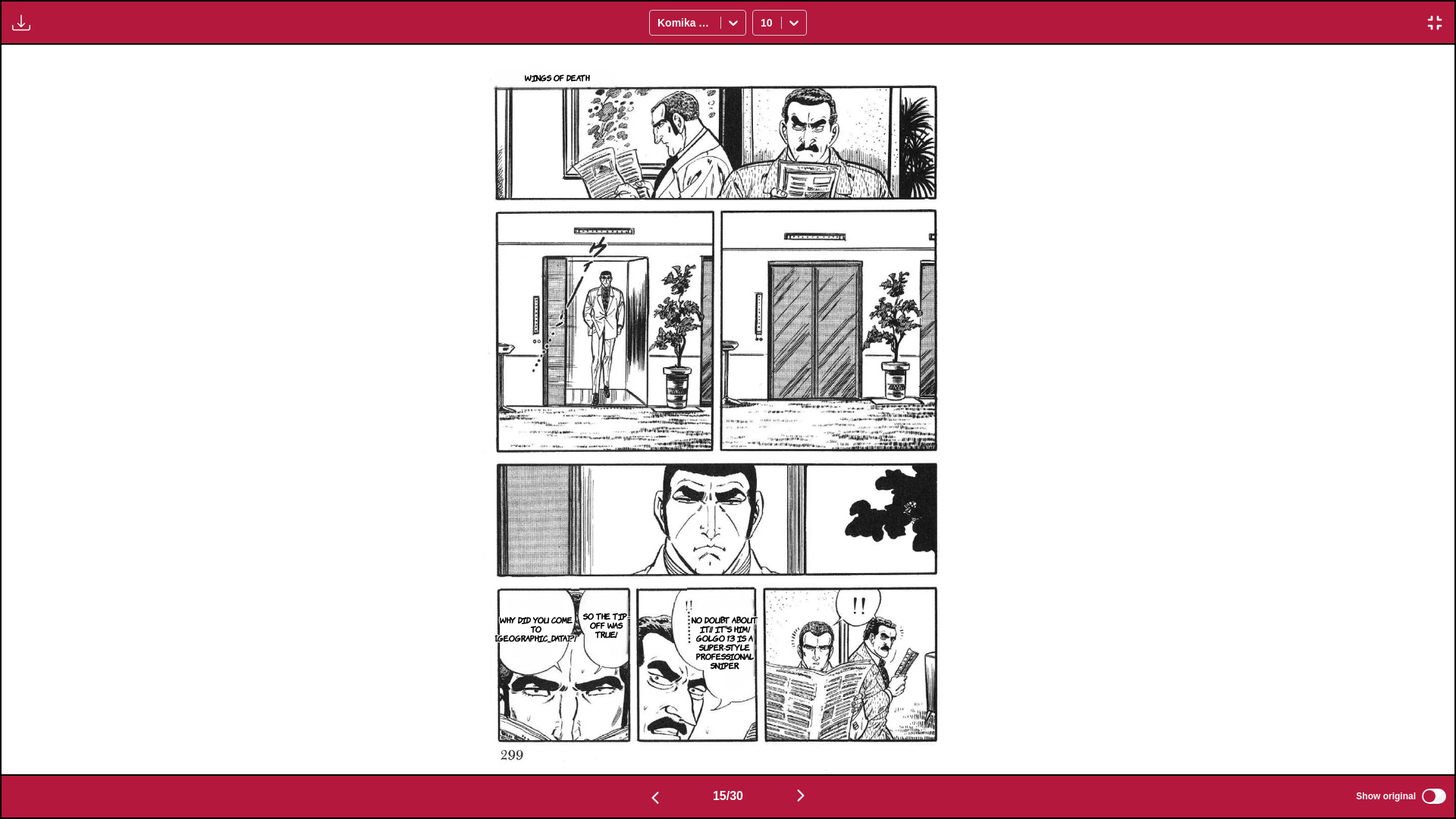
click at [763, 485] on img "button" at bounding box center [801, 795] width 18 height 18
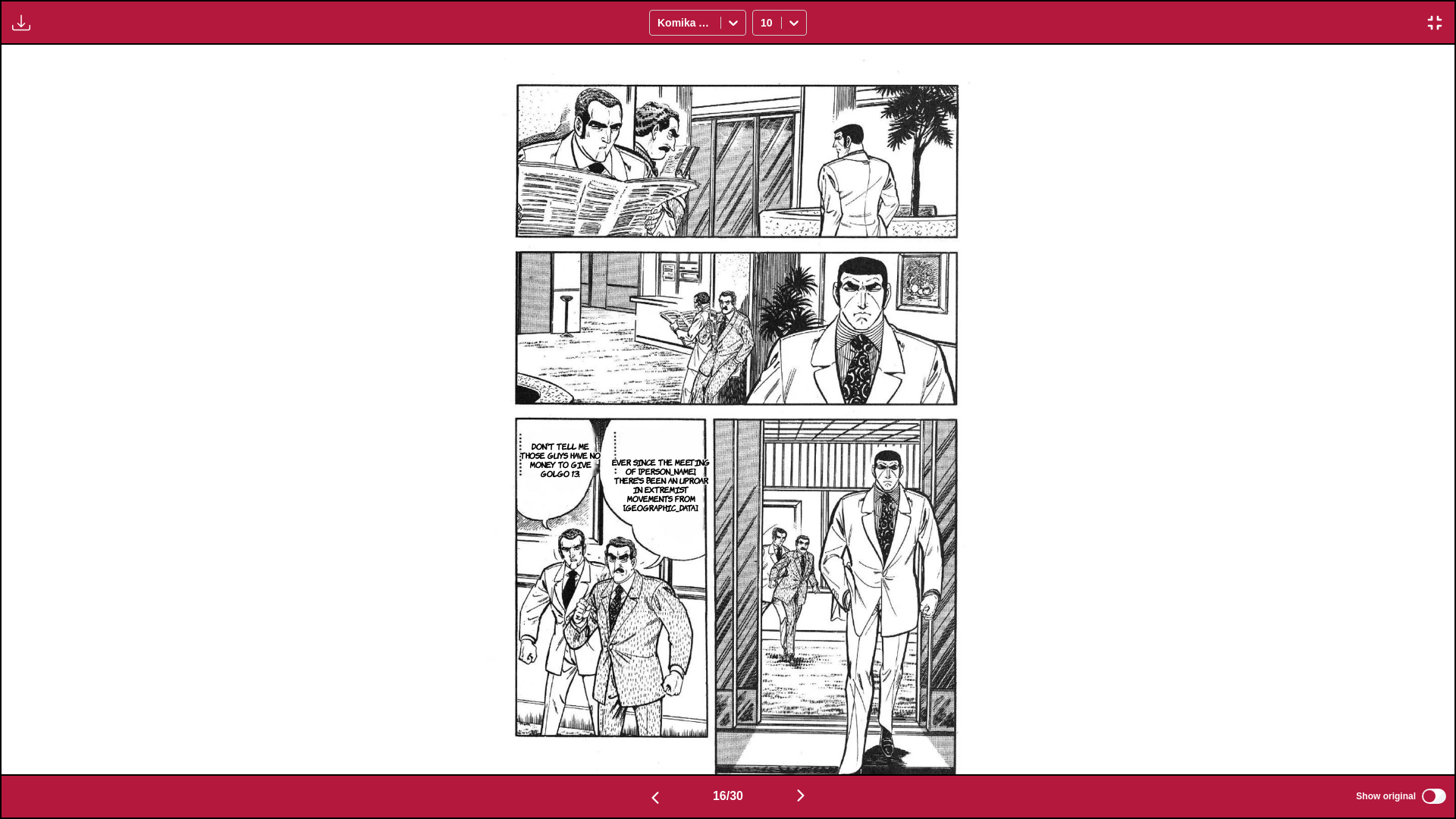
click at [763, 485] on img "button" at bounding box center [801, 795] width 18 height 18
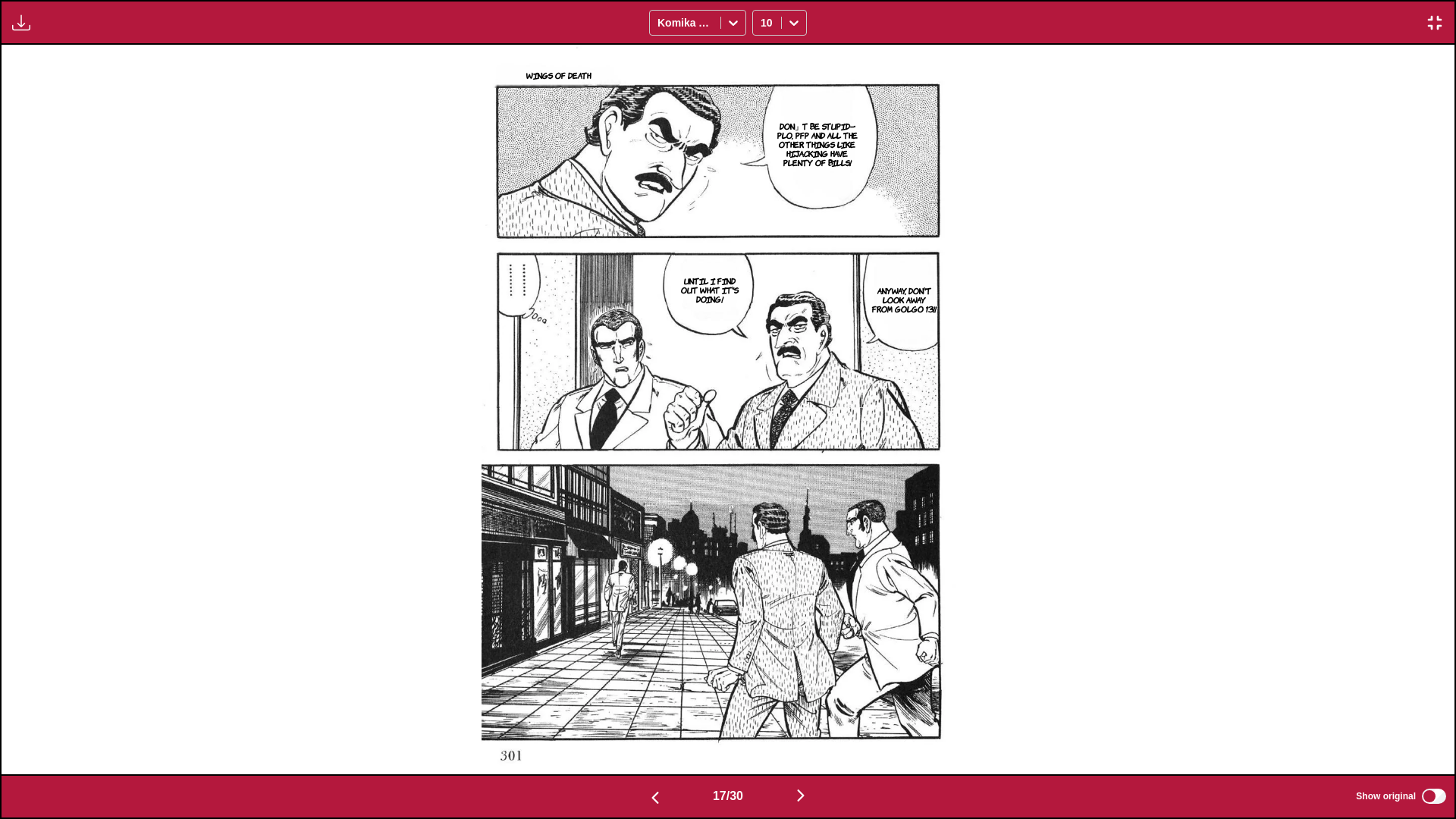
click at [763, 485] on img "button" at bounding box center [801, 795] width 18 height 18
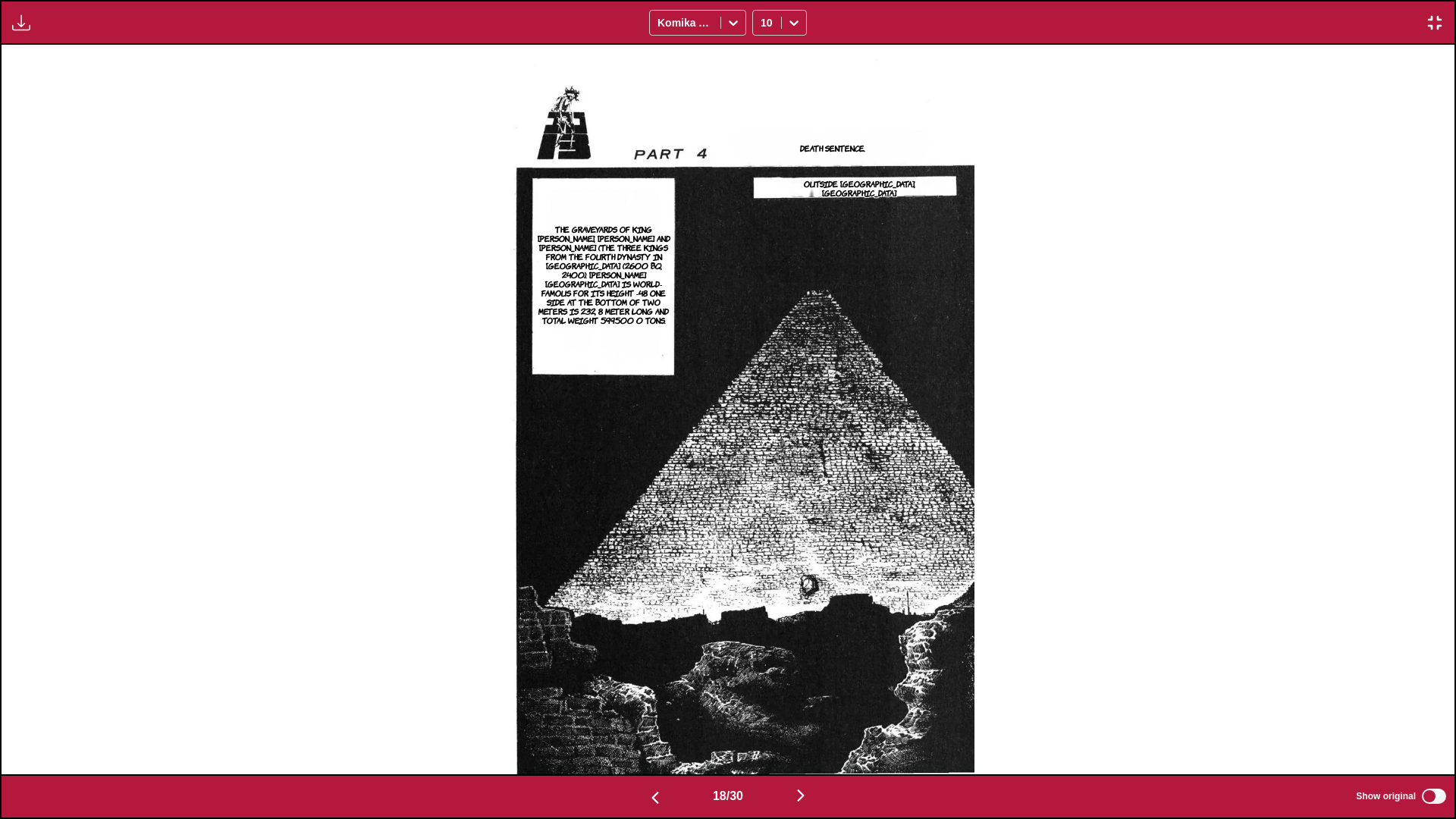
click at [763, 485] on img "button" at bounding box center [801, 795] width 18 height 18
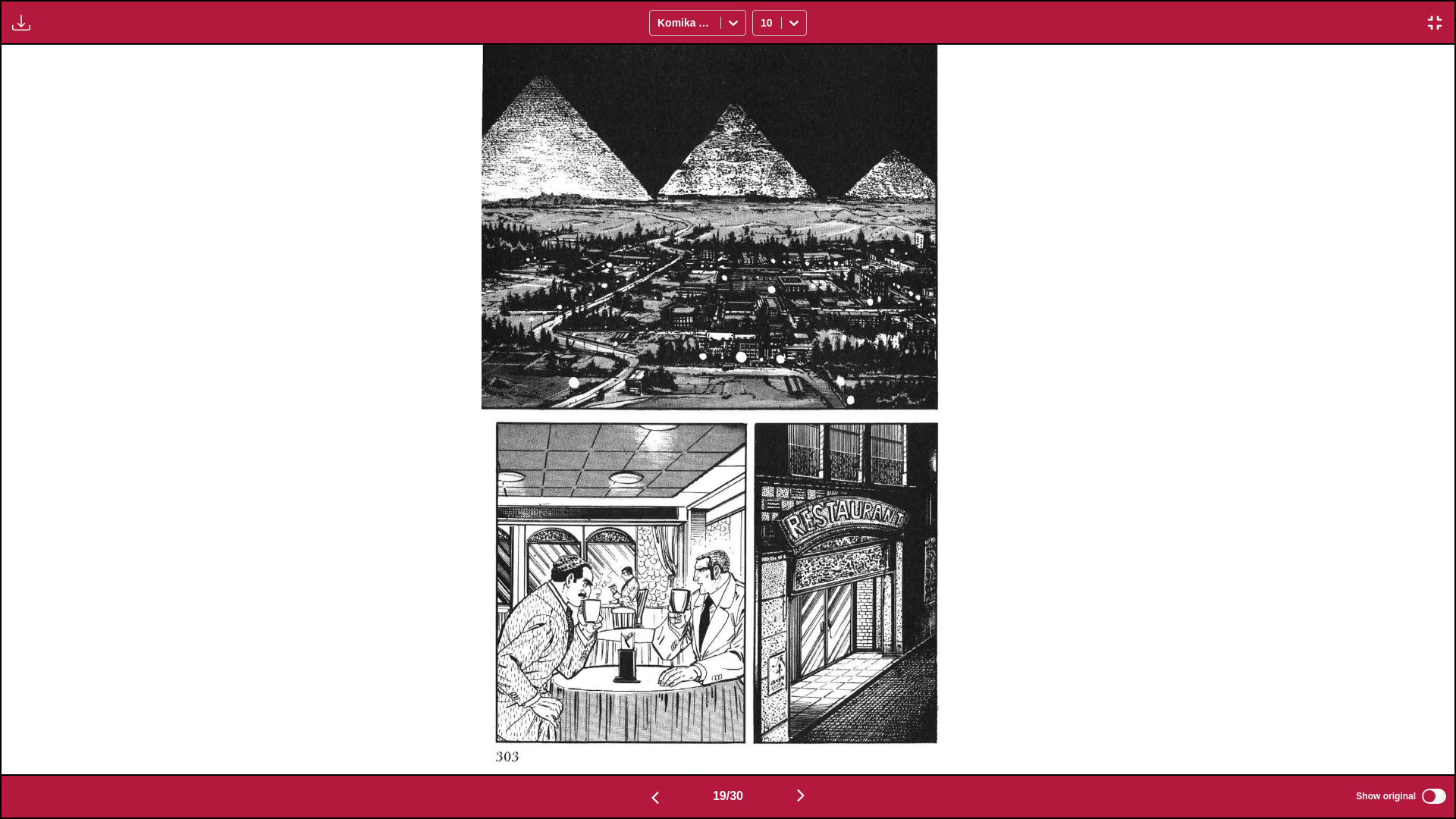
click at [763, 485] on img "button" at bounding box center [801, 795] width 18 height 18
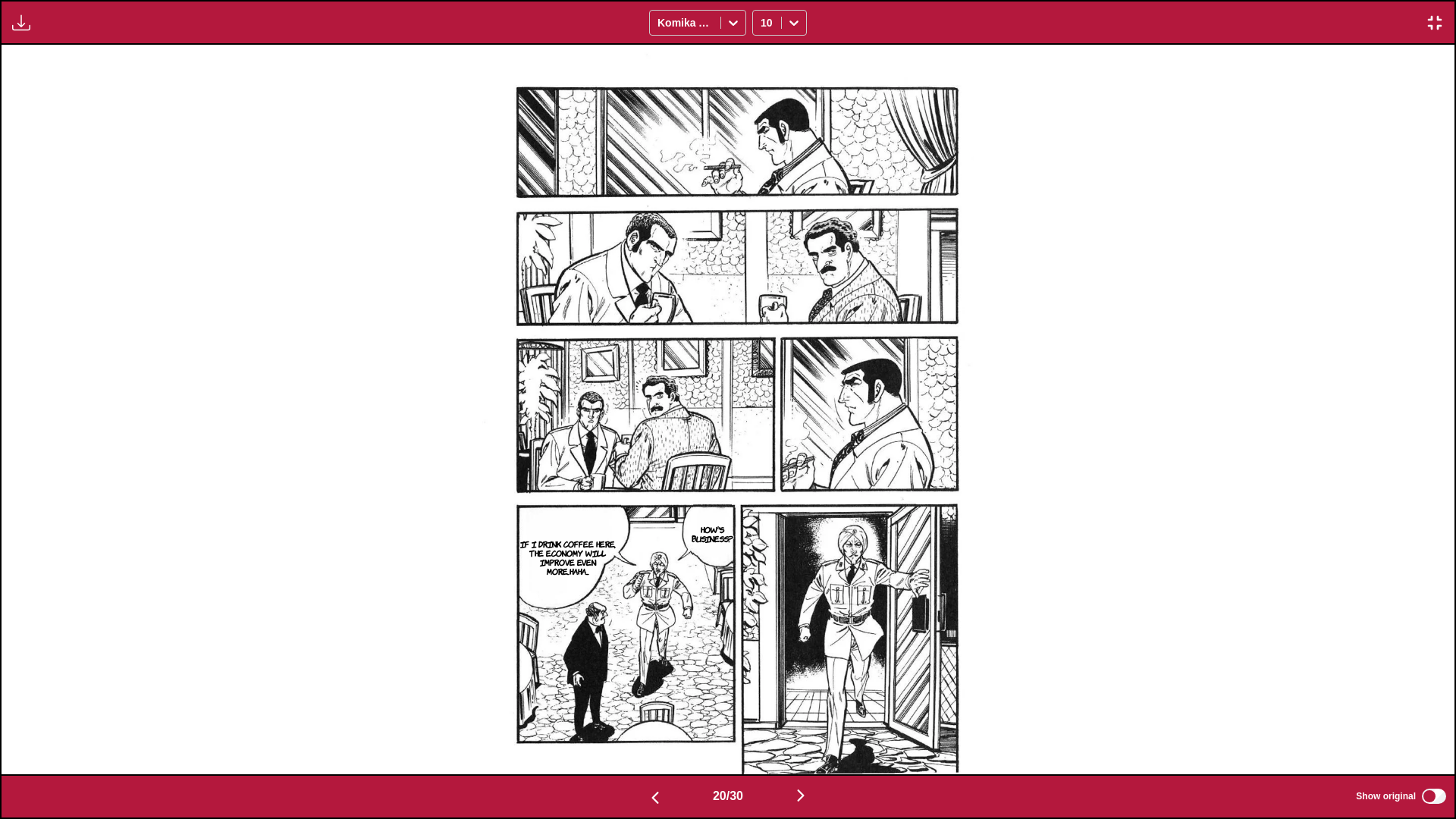
click at [763, 485] on img "button" at bounding box center [801, 795] width 18 height 18
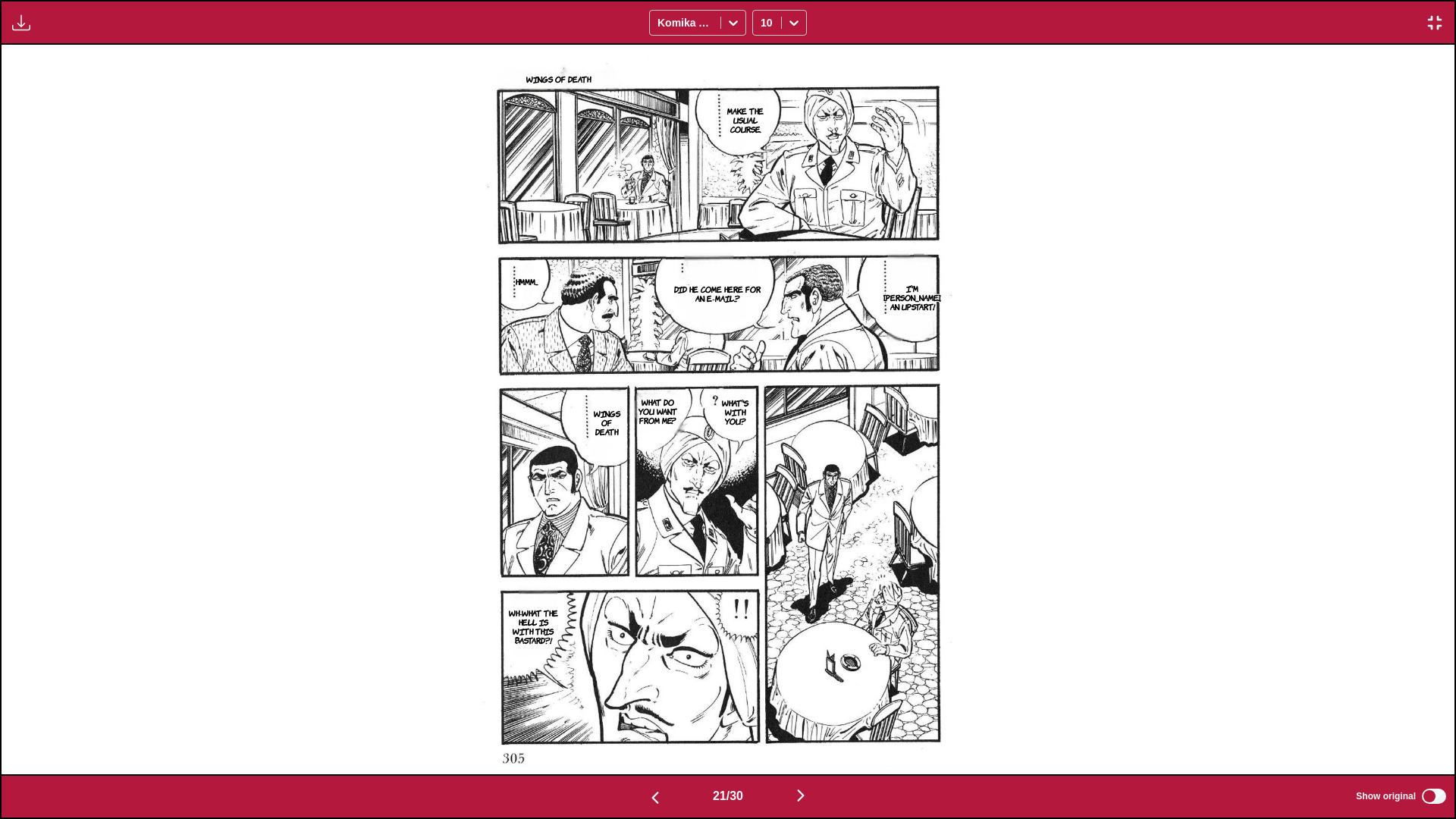
click at [763, 485] on img "button" at bounding box center [801, 795] width 18 height 18
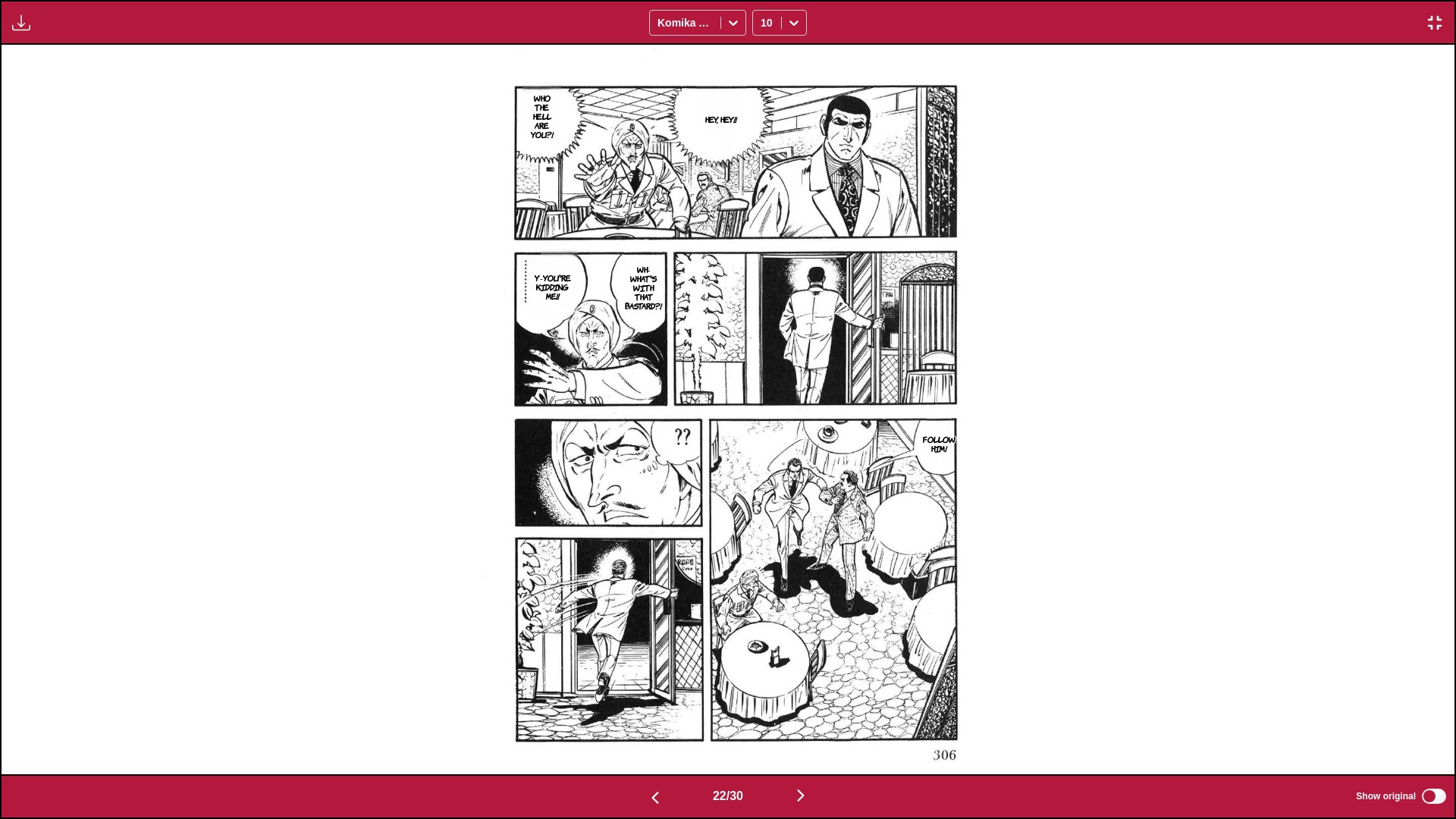
click at [763, 485] on img "button" at bounding box center [801, 795] width 18 height 18
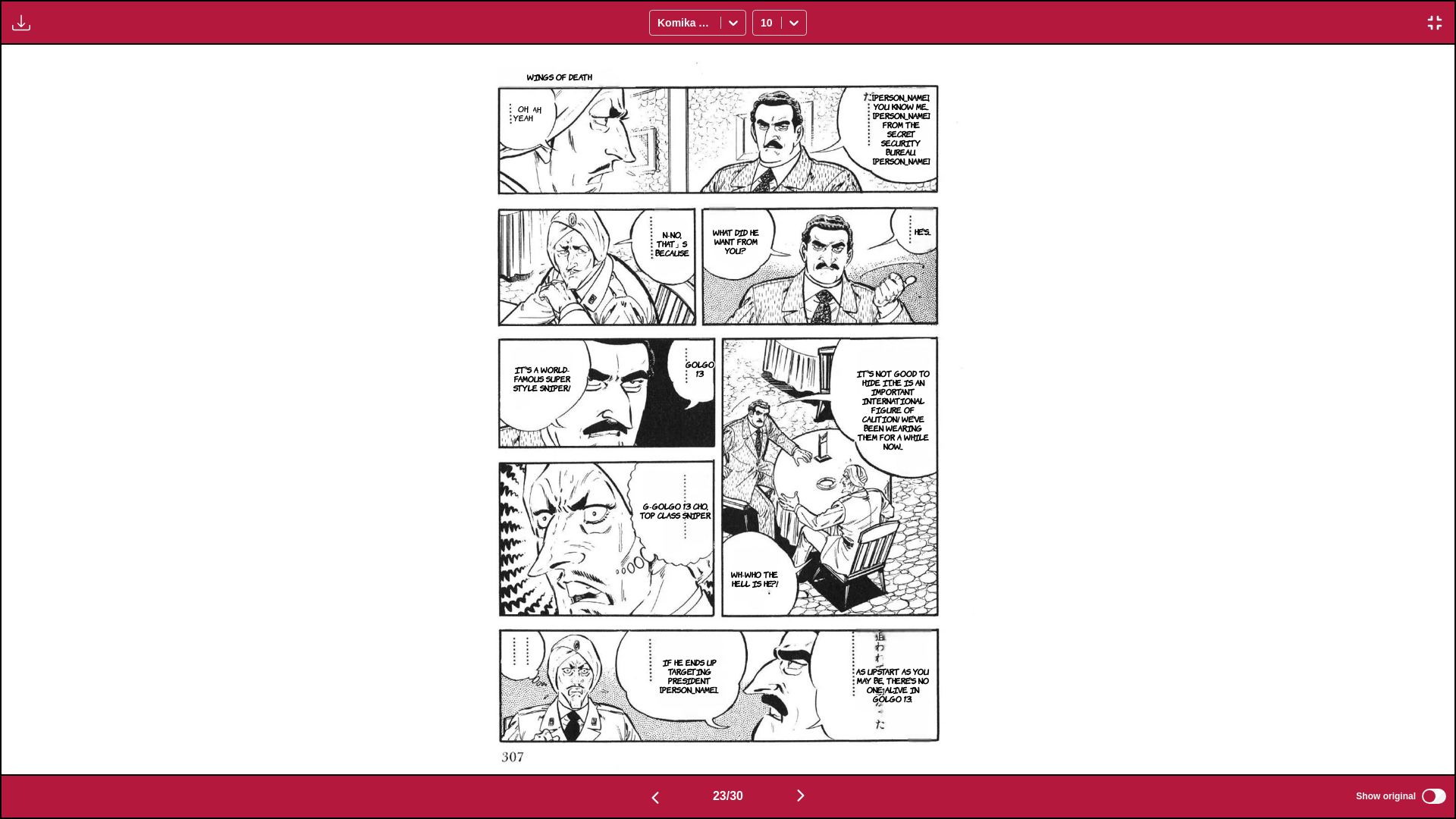
click at [763, 485] on img "button" at bounding box center [801, 795] width 18 height 18
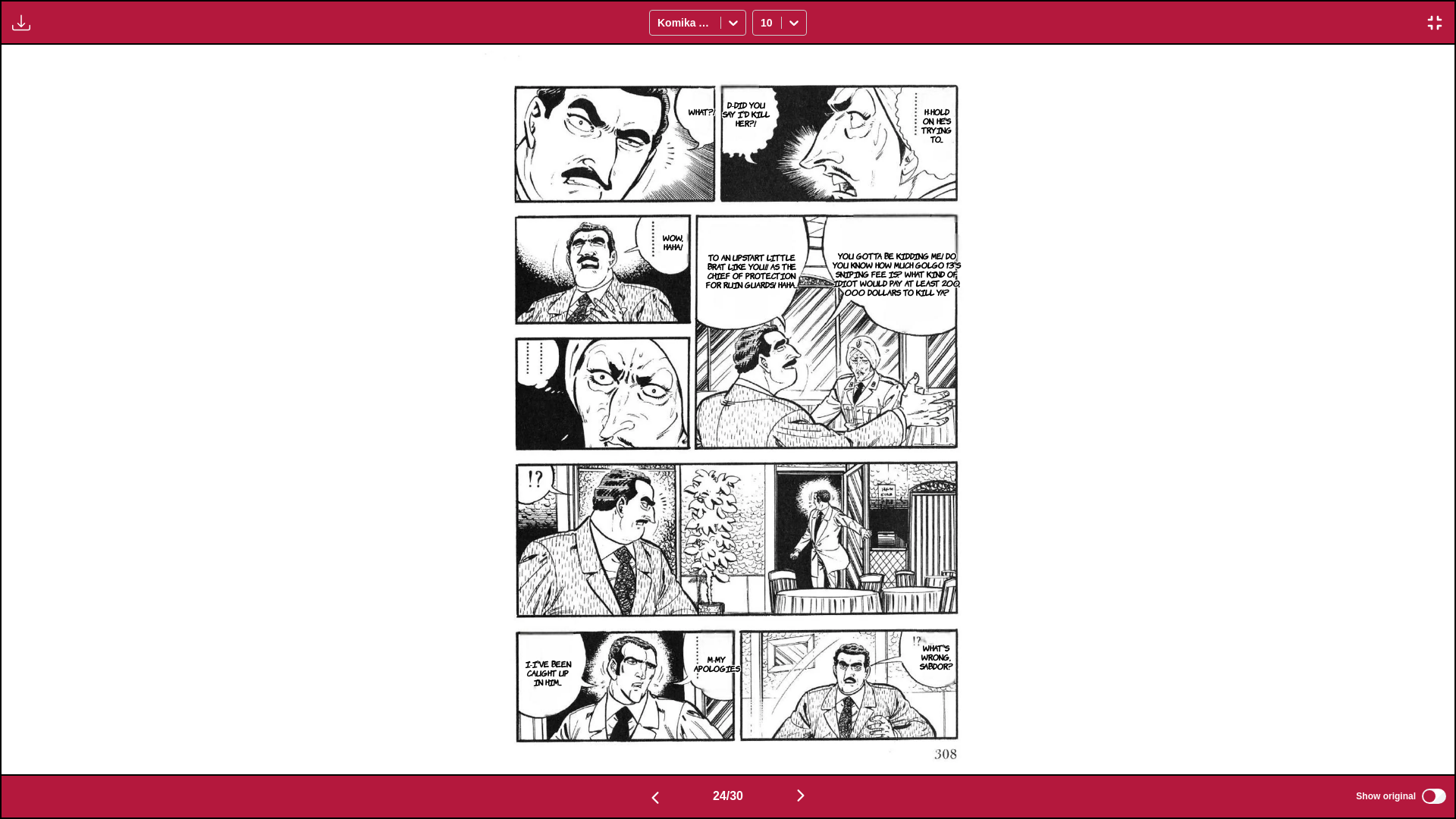
click at [763, 485] on img "button" at bounding box center [801, 795] width 18 height 18
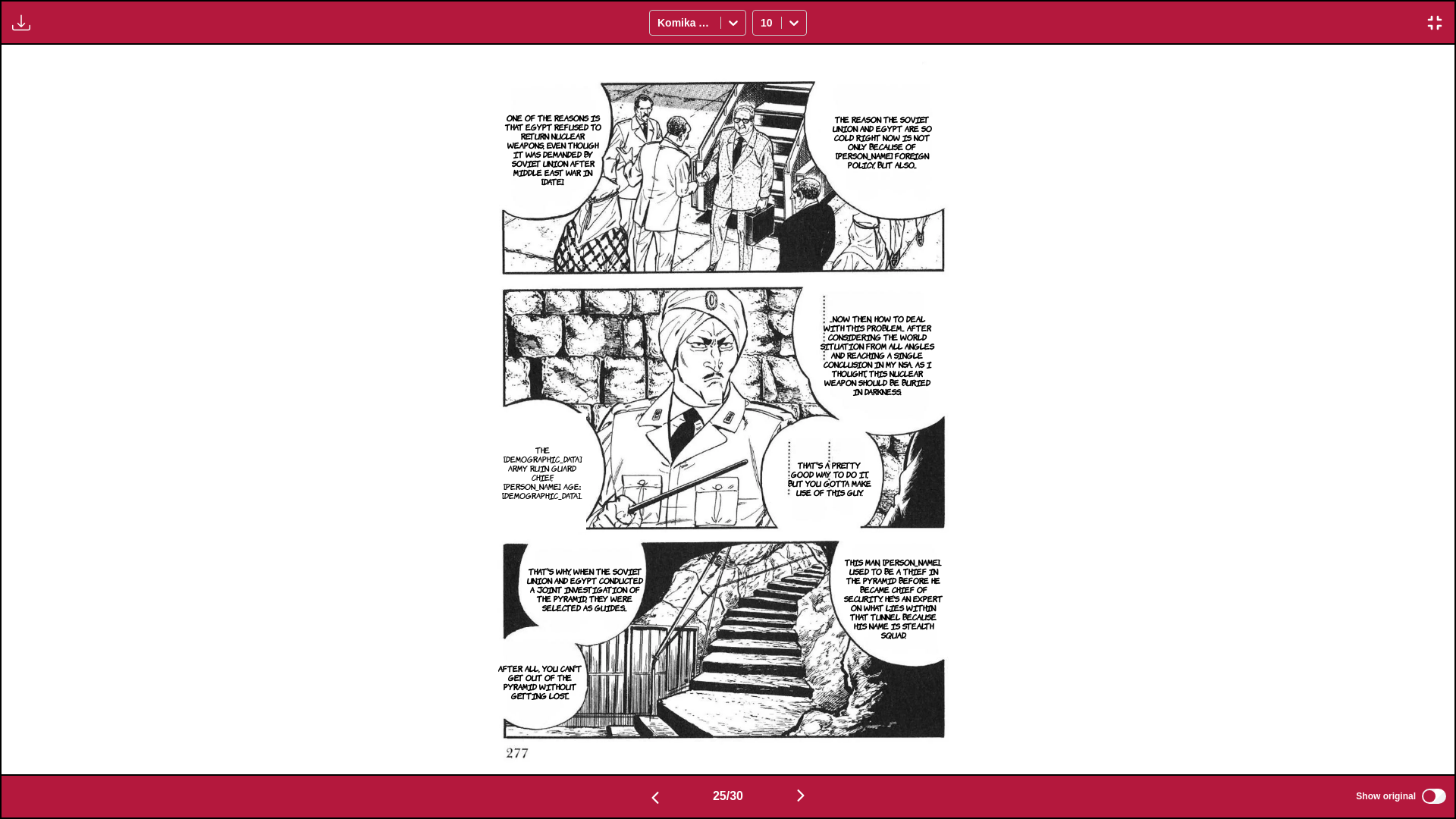
click at [763, 485] on img "button" at bounding box center [801, 795] width 18 height 18
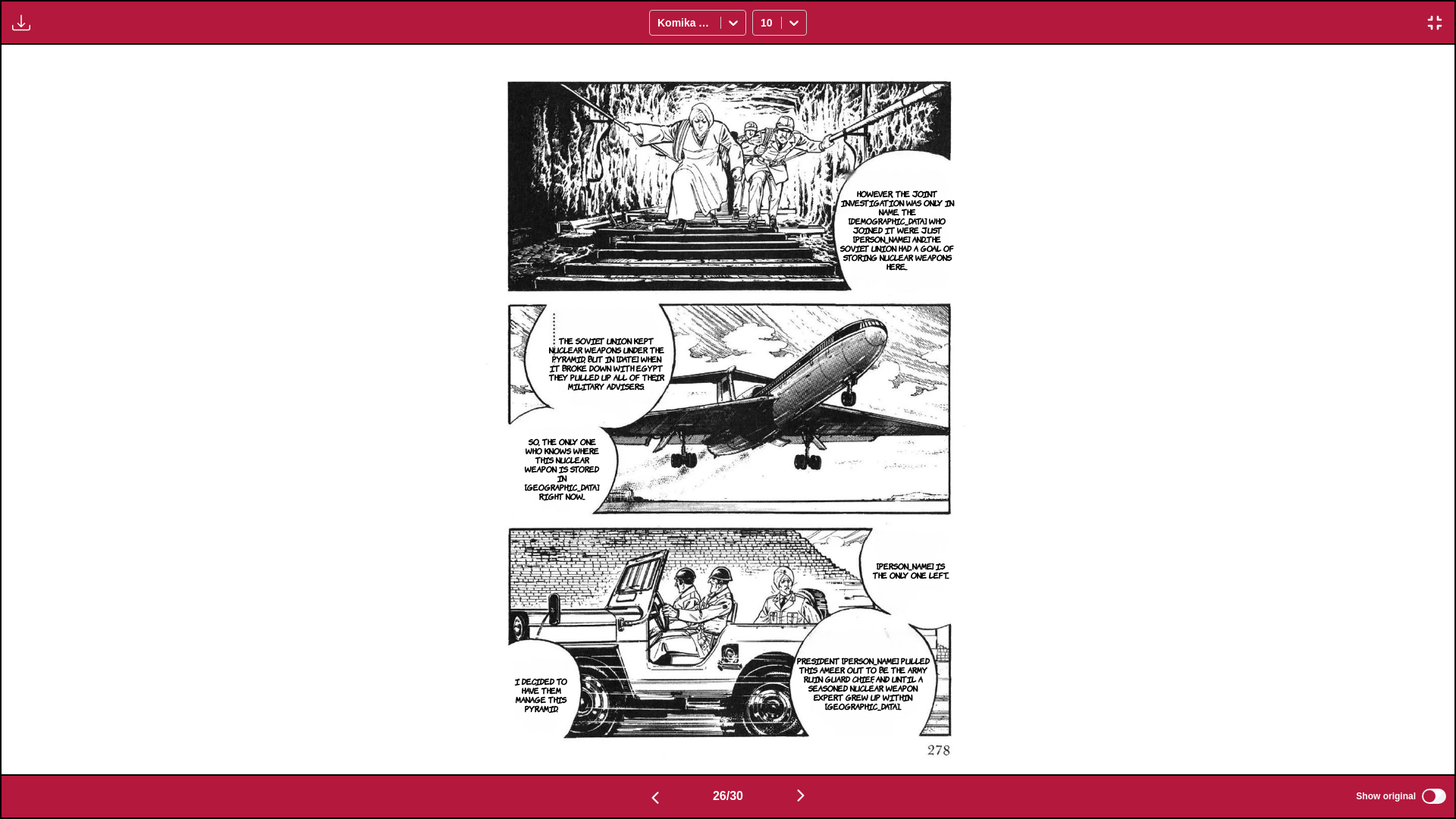
click at [763, 485] on img "button" at bounding box center [801, 795] width 18 height 18
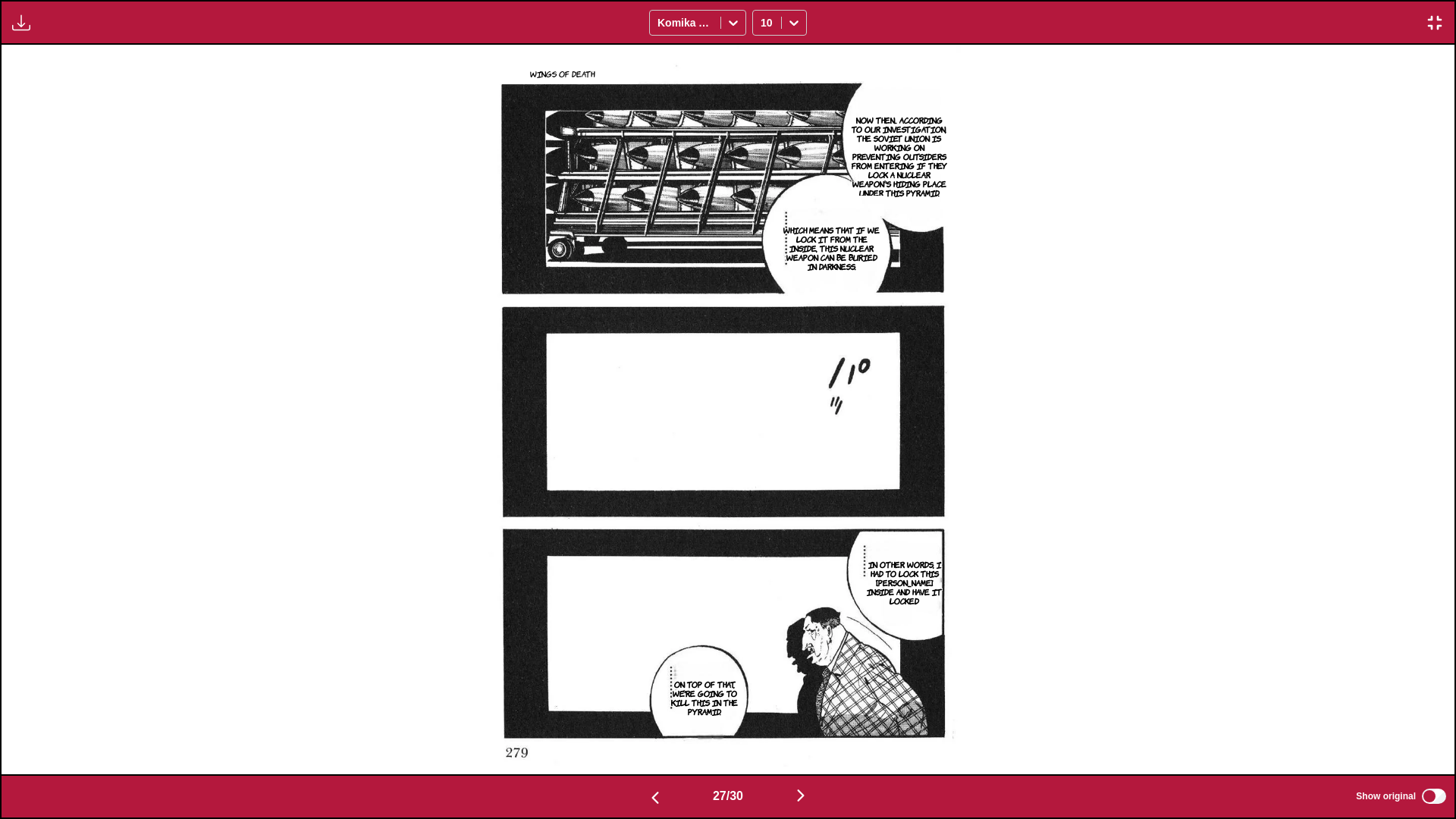
click at [763, 485] on img "button" at bounding box center [801, 795] width 18 height 18
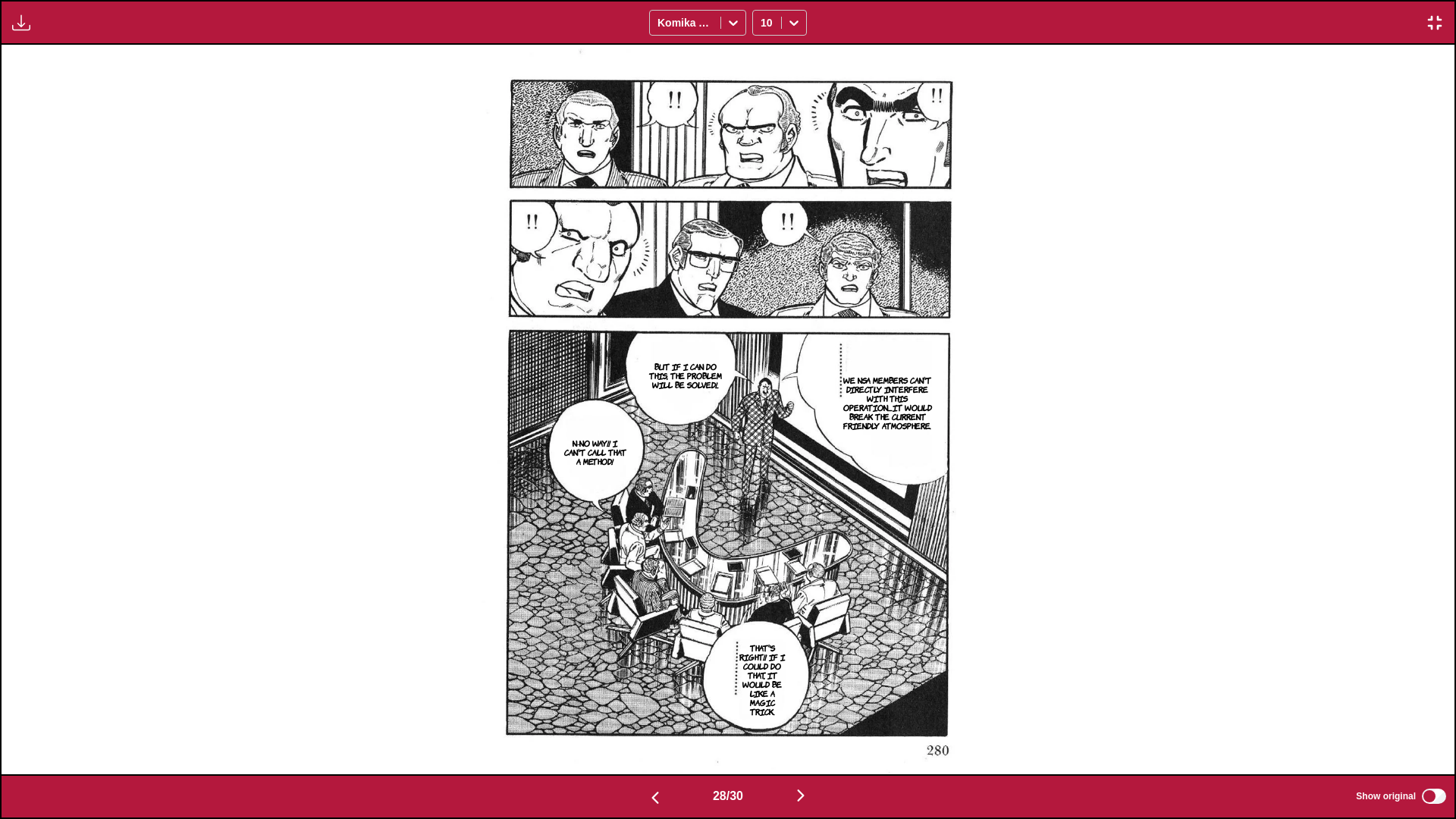
click at [763, 485] on img "button" at bounding box center [801, 795] width 18 height 18
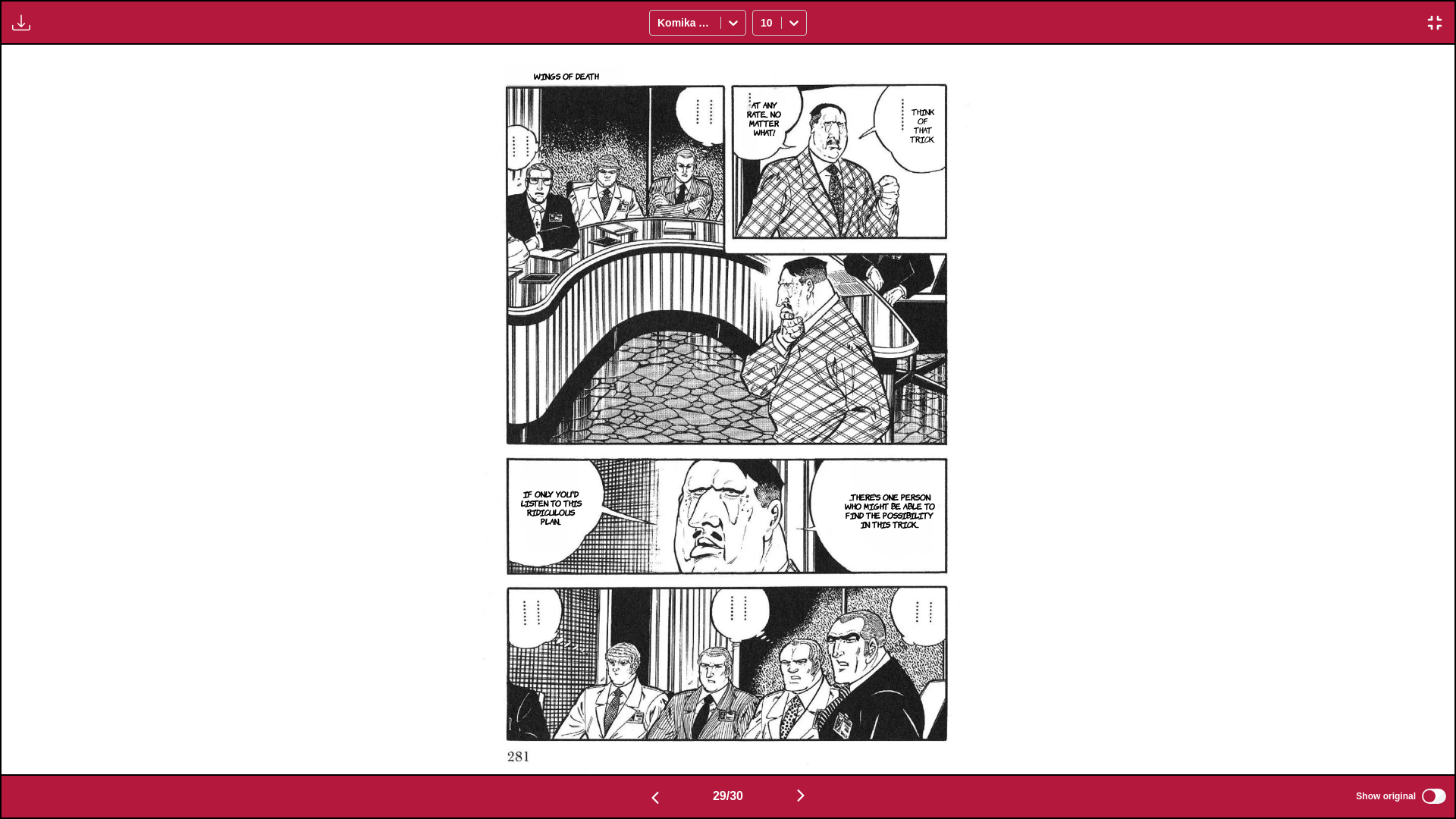
click at [763, 485] on img "button" at bounding box center [801, 795] width 18 height 18
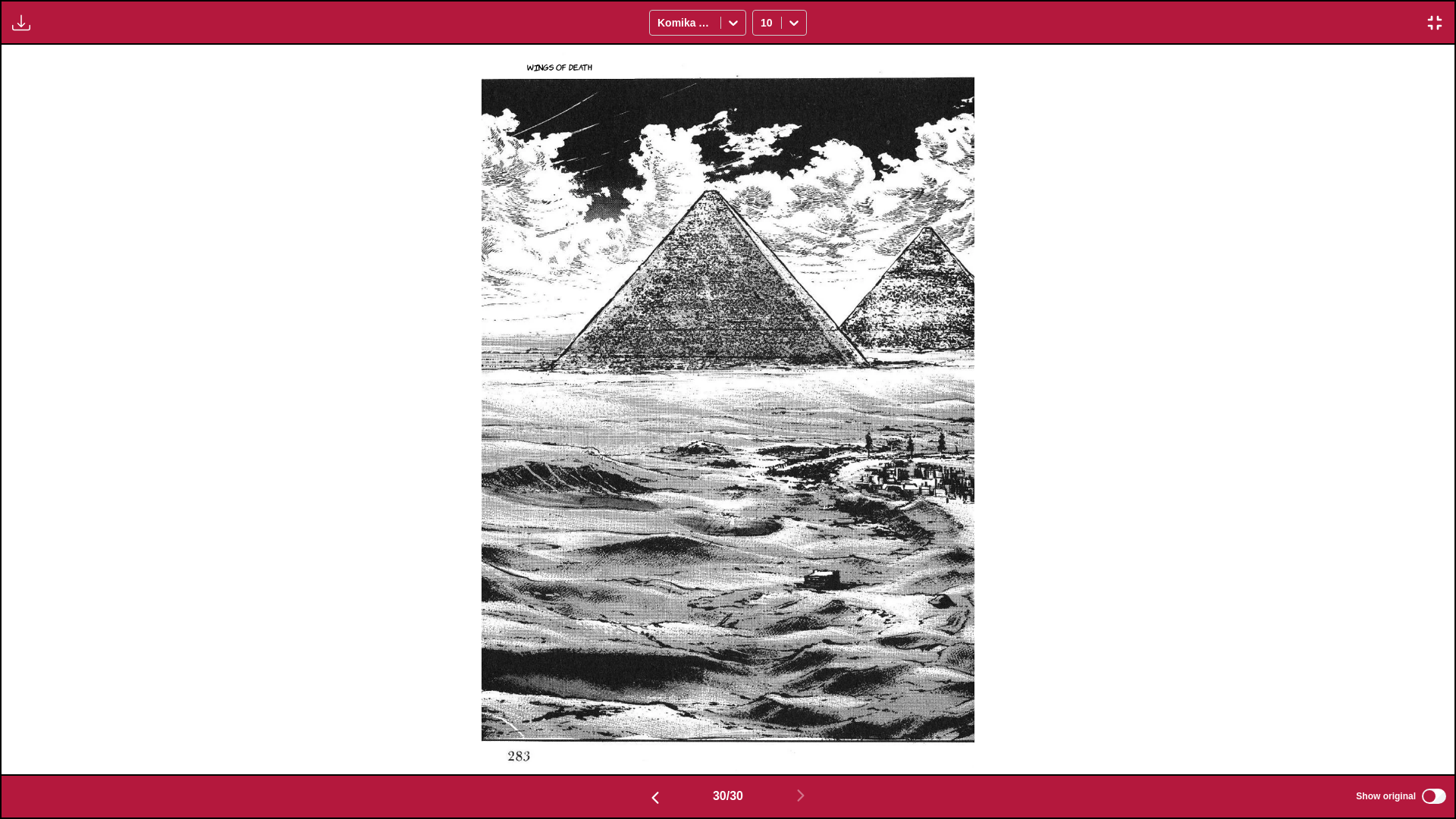
click at [763, 27] on img "button" at bounding box center [1435, 23] width 18 height 18
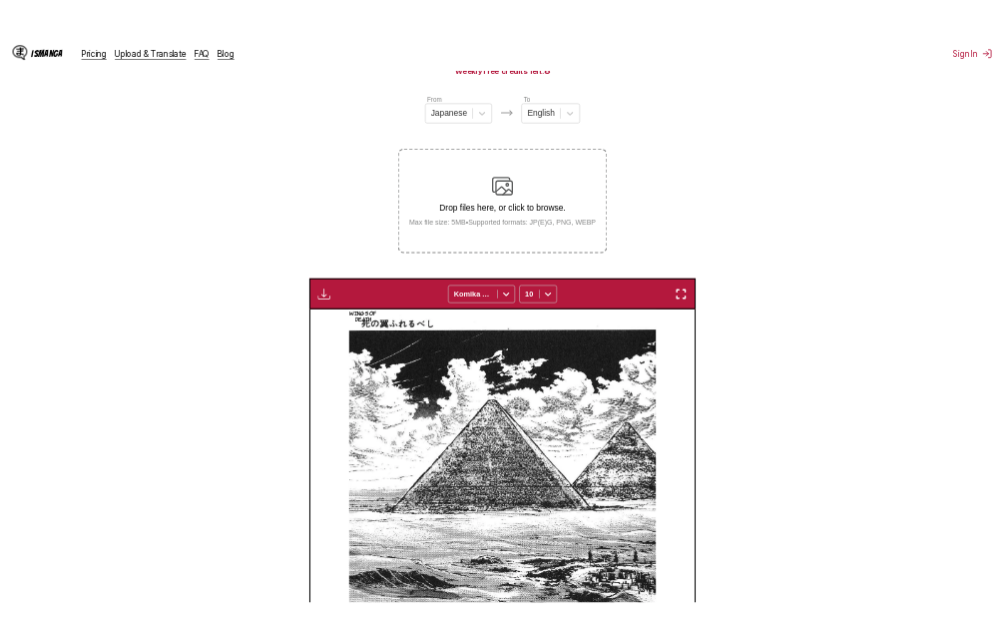
scroll to position [0, 11697]
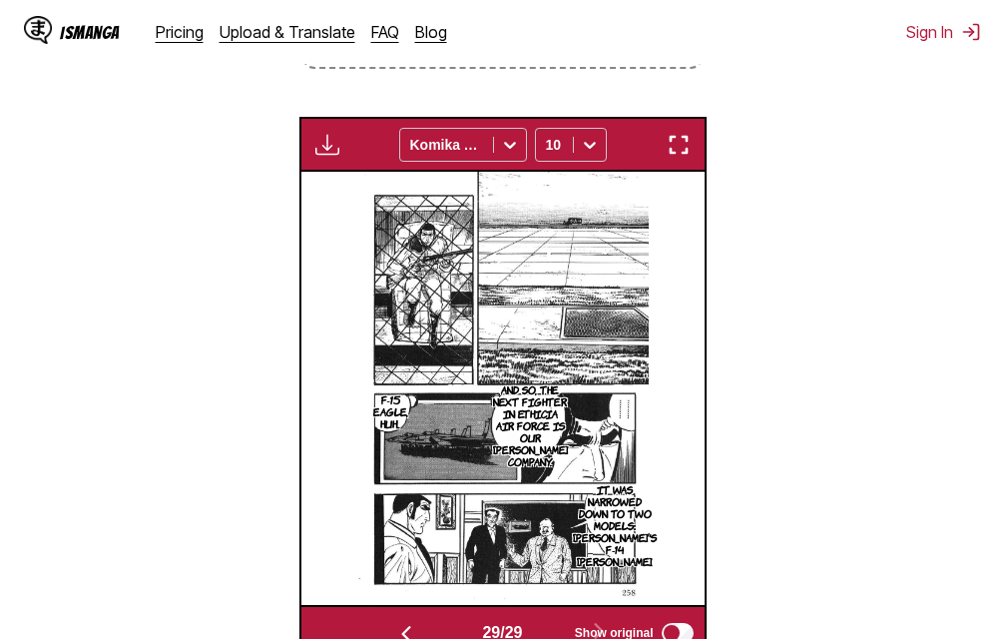
scroll to position [599, 0]
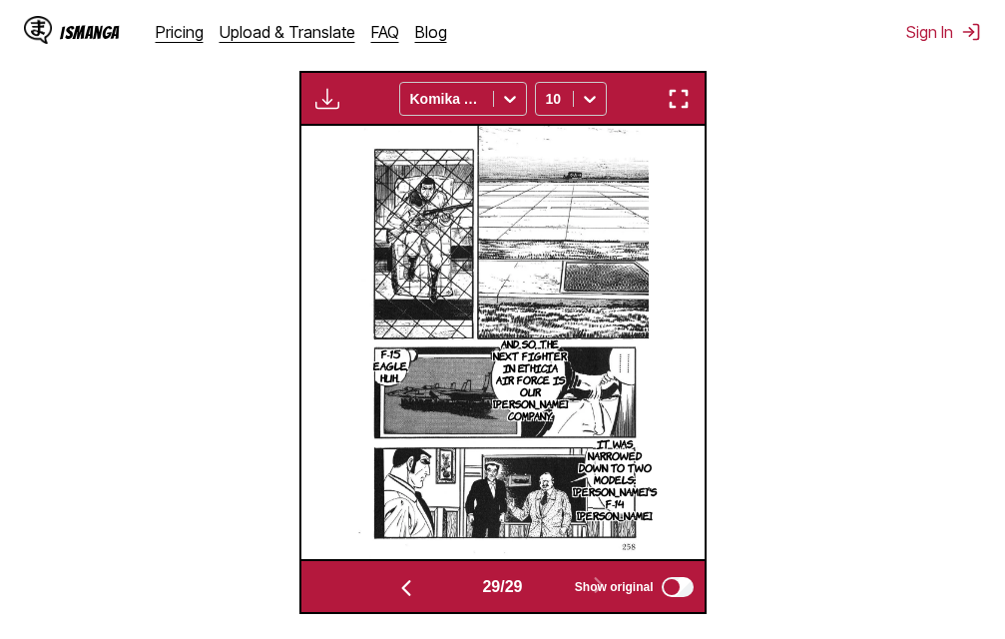
click at [678, 103] on img "button" at bounding box center [679, 99] width 24 height 24
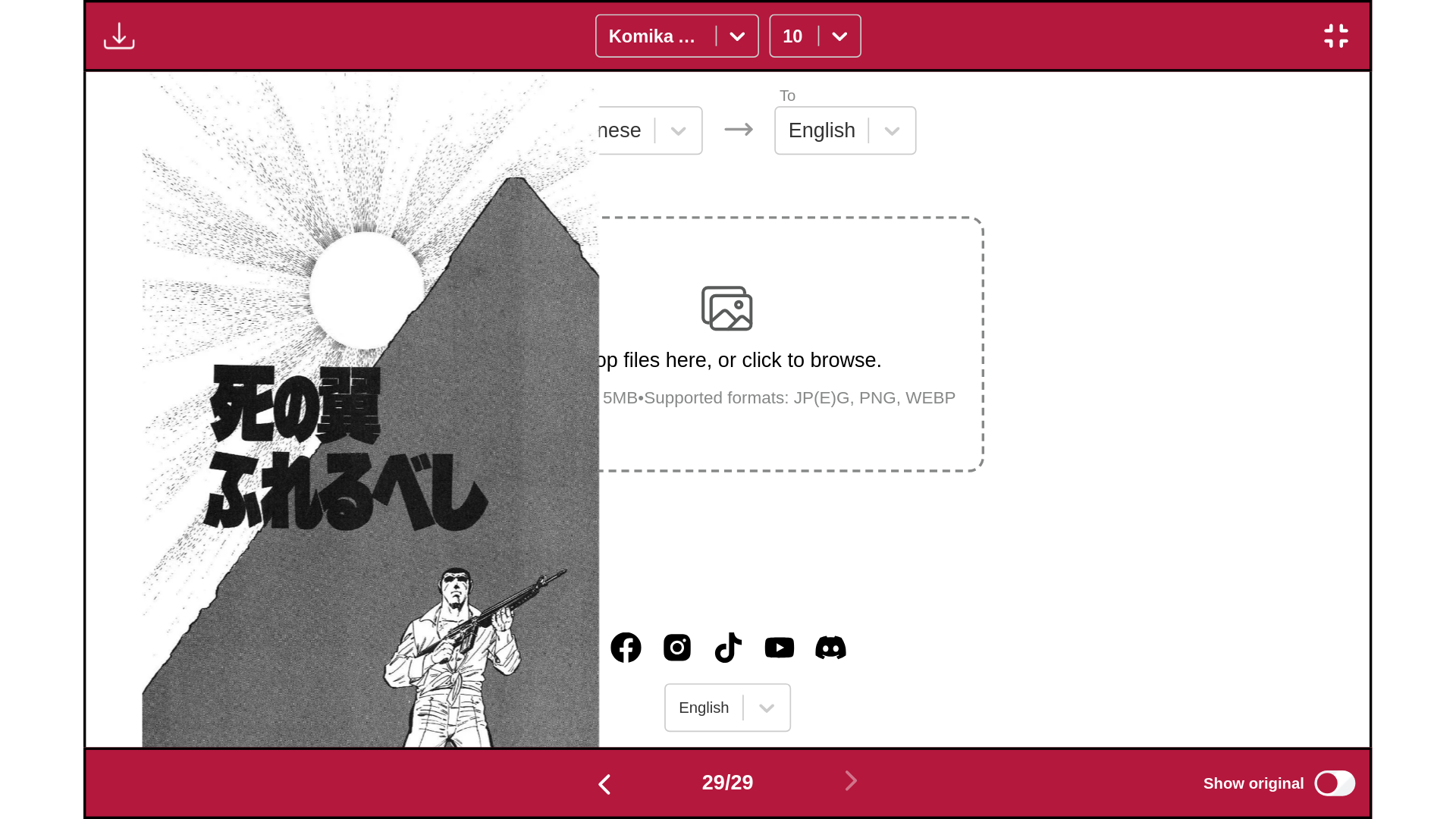
scroll to position [0, 40681]
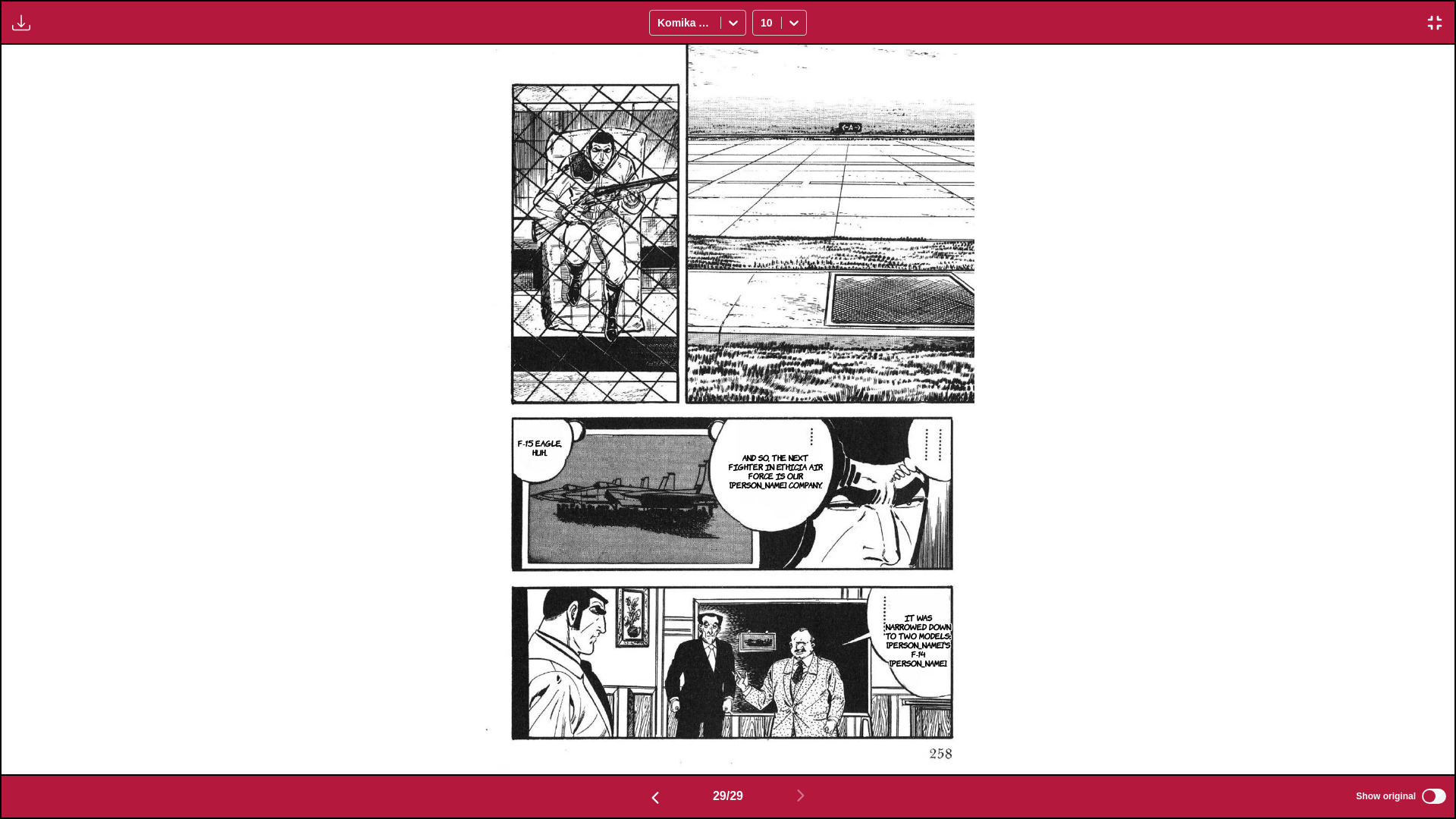
click at [655, 485] on img "button" at bounding box center [655, 798] width 18 height 18
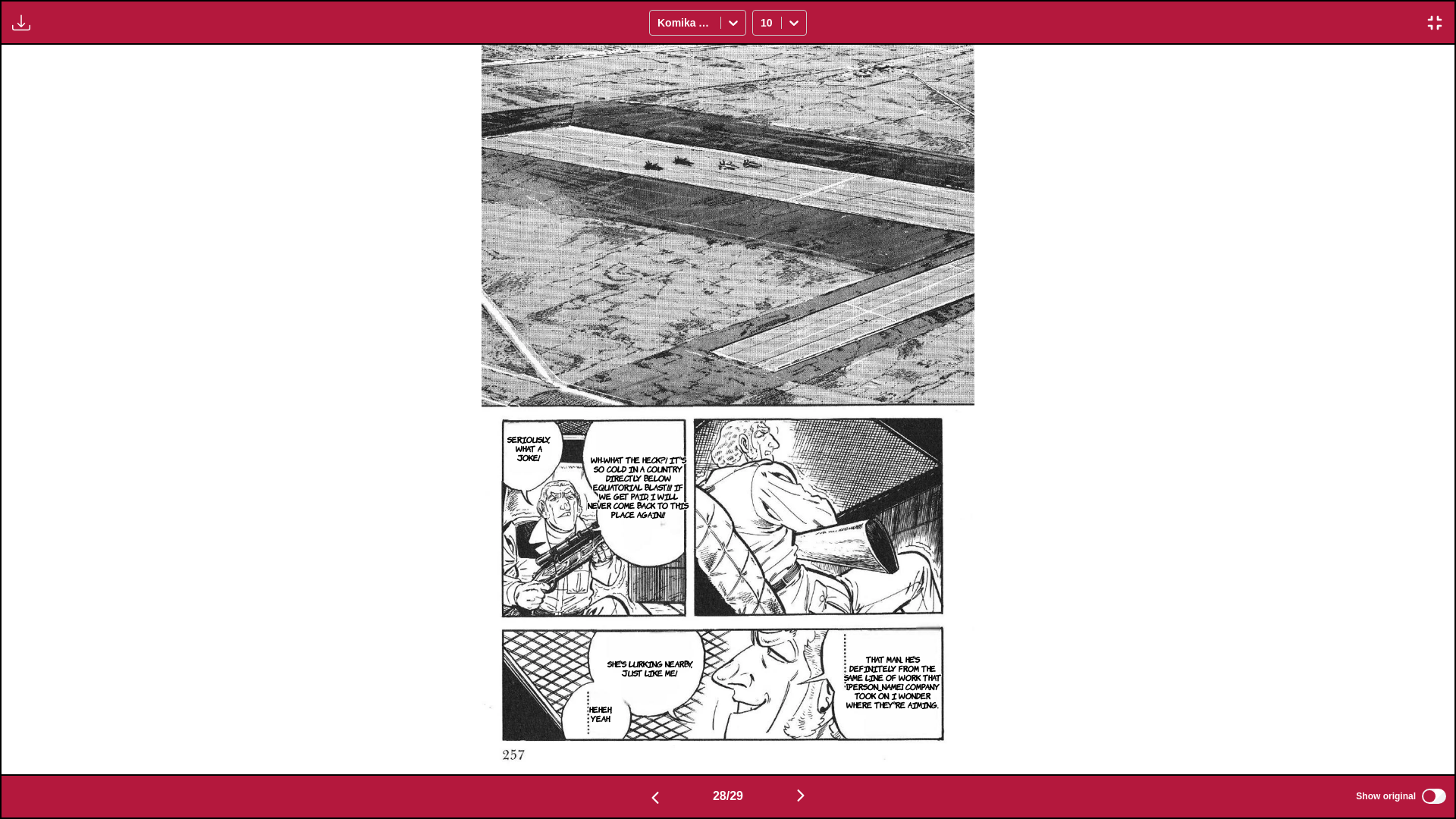
click at [655, 485] on img "button" at bounding box center [655, 798] width 18 height 18
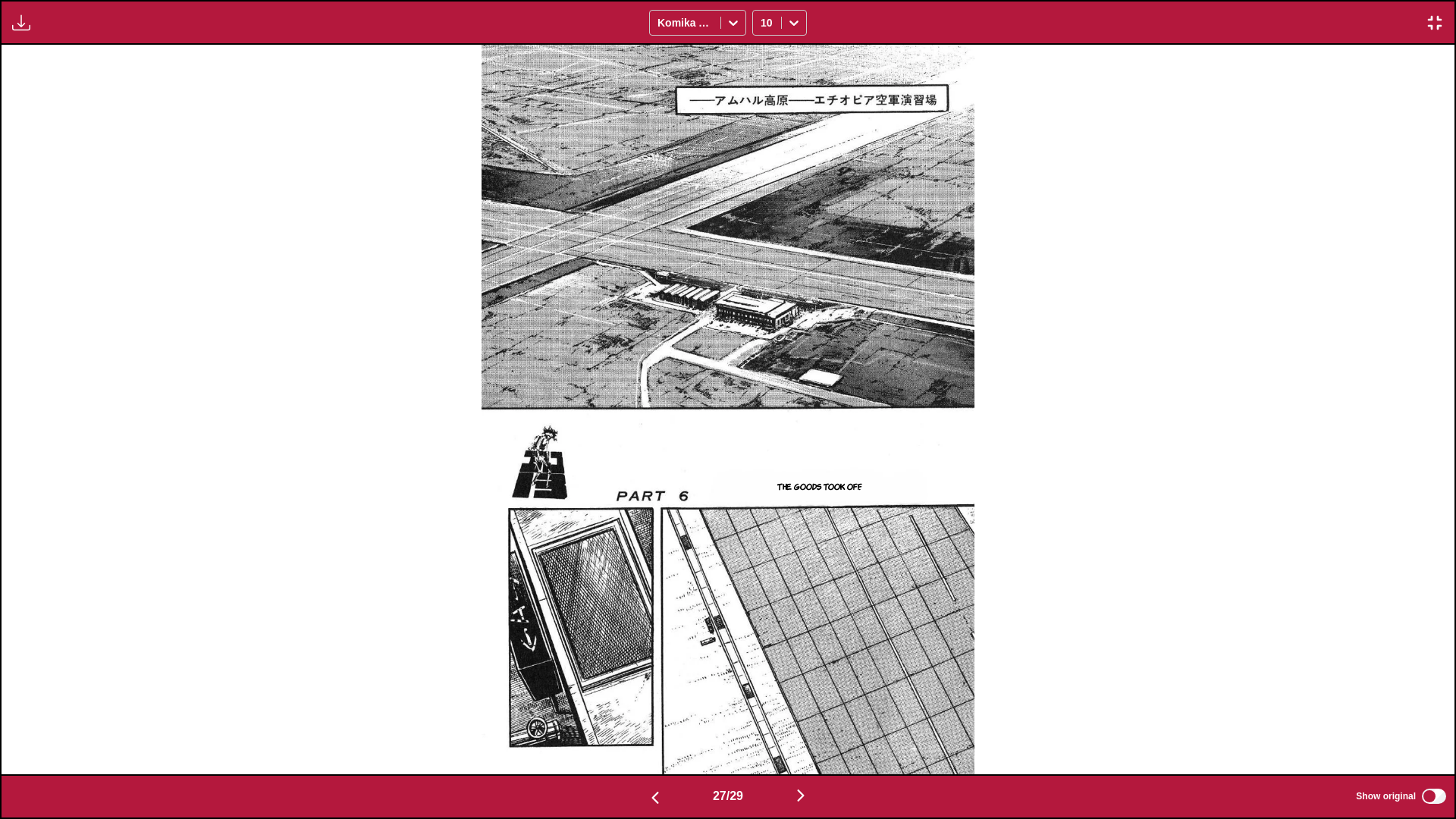
click at [763, 14] on img "button" at bounding box center [1435, 23] width 18 height 18
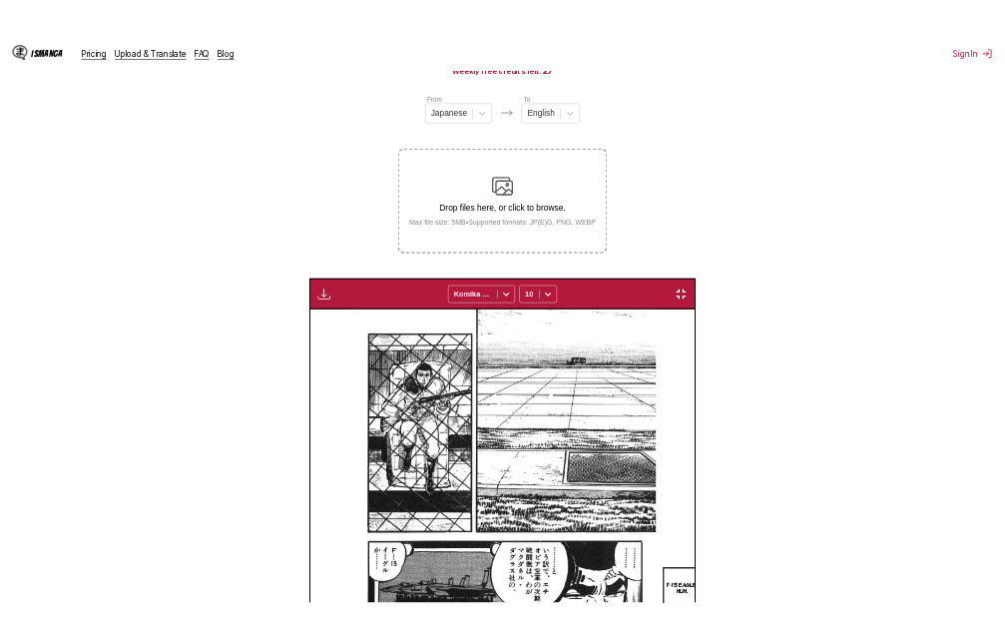
scroll to position [0, 10487]
